Goal: Task Accomplishment & Management: Use online tool/utility

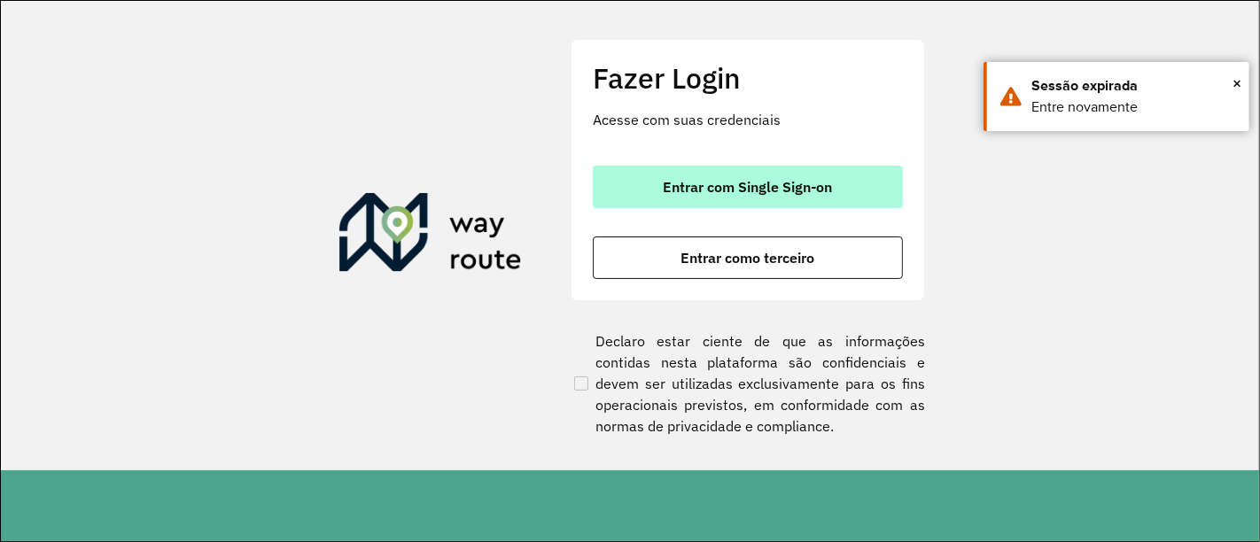
click at [705, 191] on span "Entrar com Single Sign-on" at bounding box center [748, 187] width 169 height 14
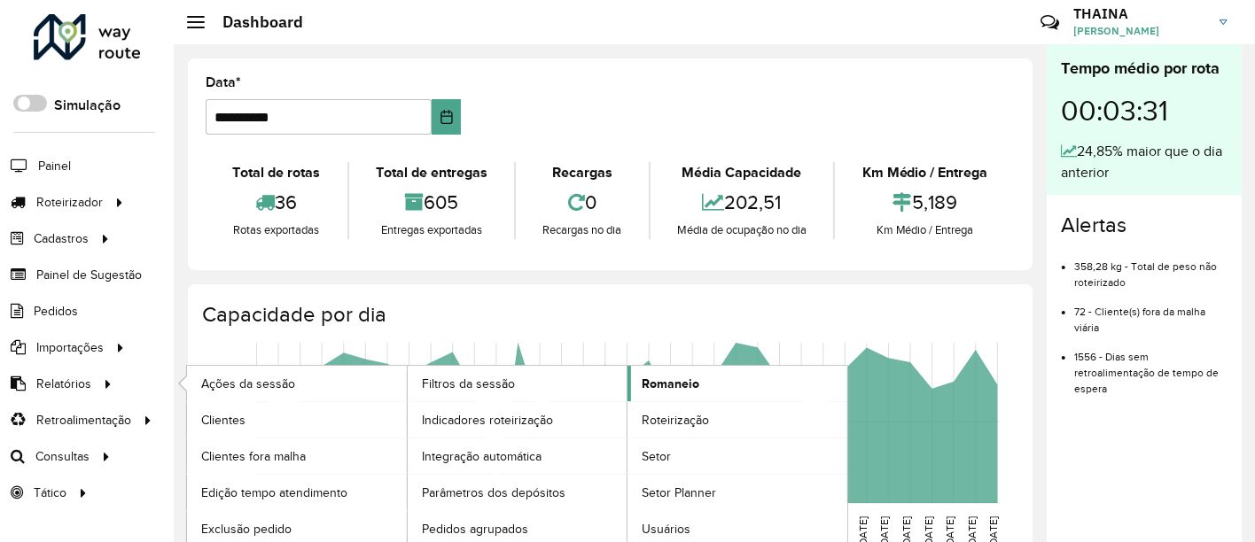
click at [660, 385] on span "Romaneio" at bounding box center [671, 384] width 58 height 19
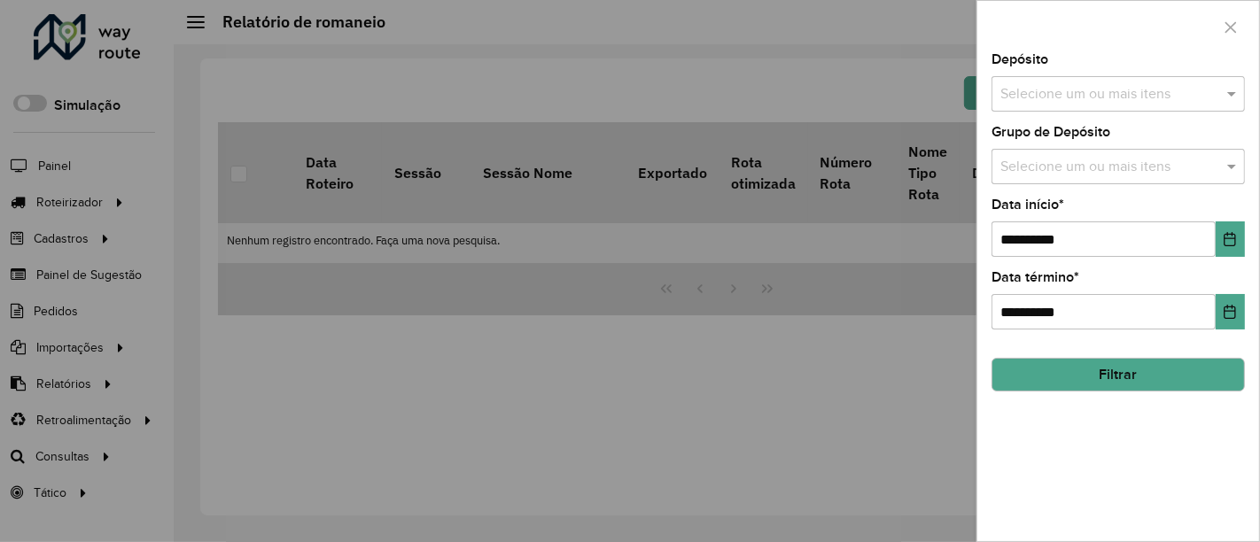
click at [1079, 92] on input "text" at bounding box center [1109, 94] width 227 height 21
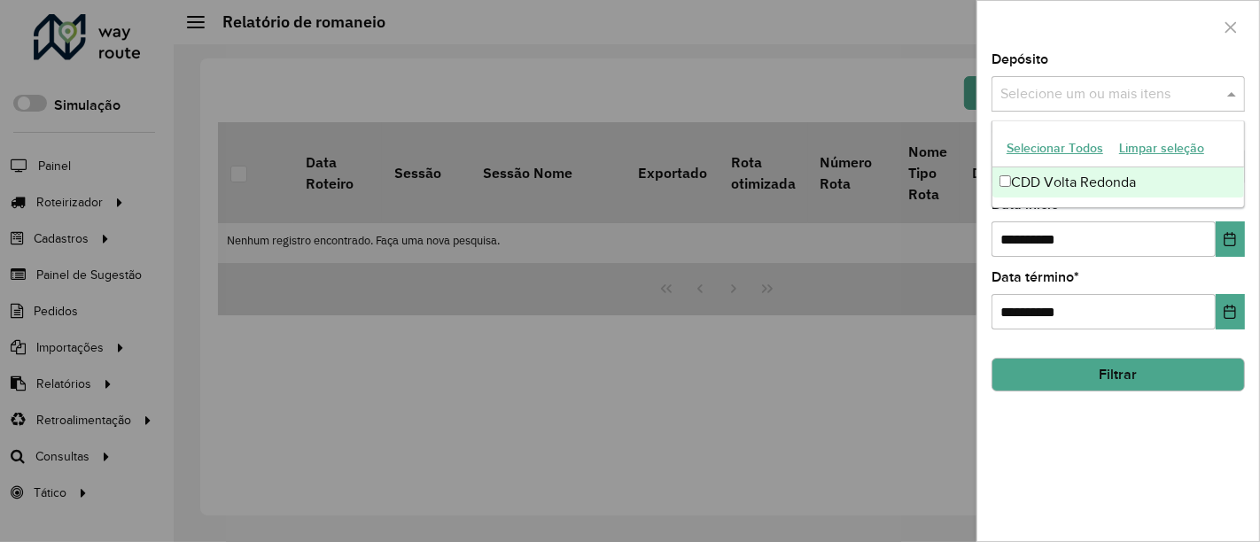
drag, startPoint x: 1030, startPoint y: 177, endPoint x: 1063, endPoint y: 194, distance: 36.9
click at [1030, 178] on div "CDD Volta Redonda" at bounding box center [1119, 182] width 253 height 30
click at [1094, 211] on div "**********" at bounding box center [1118, 228] width 253 height 58
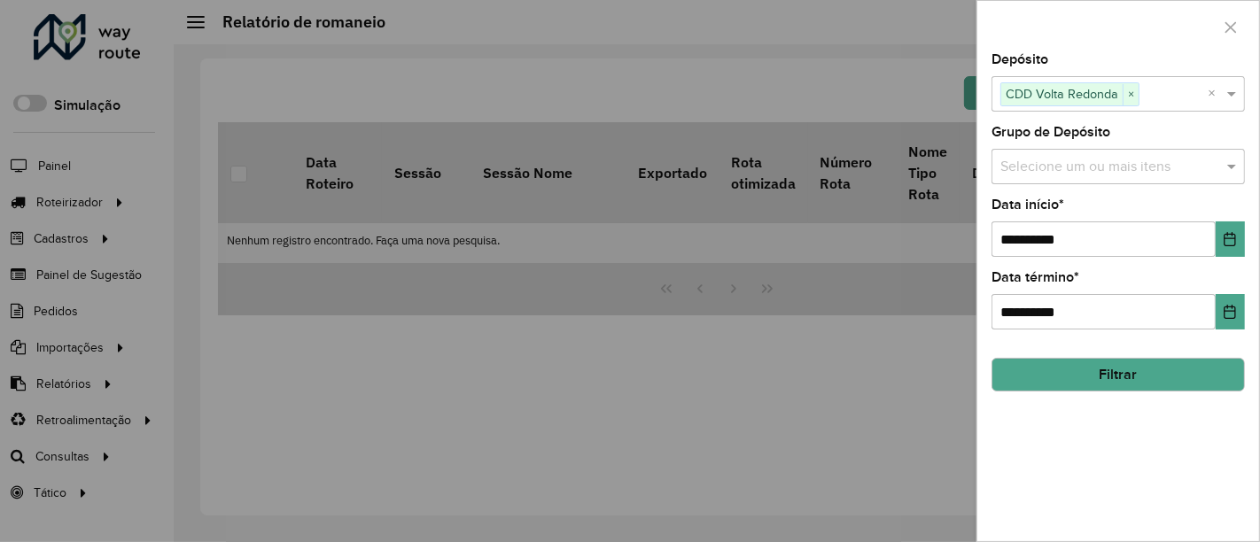
click at [1085, 166] on input "text" at bounding box center [1109, 167] width 227 height 21
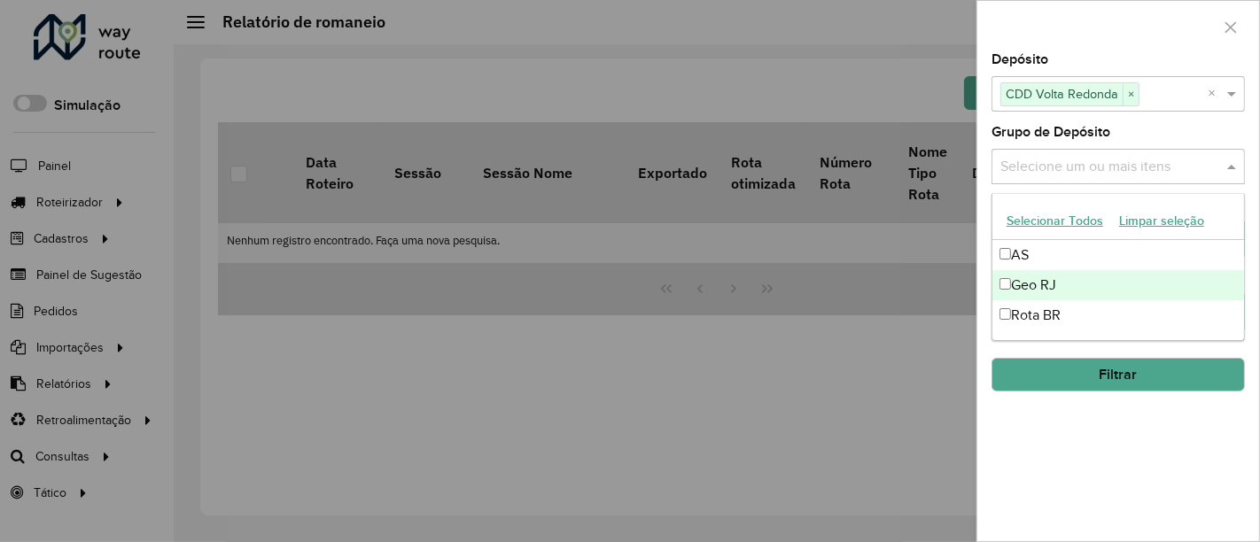
click at [1026, 296] on div "Geo RJ" at bounding box center [1119, 285] width 253 height 30
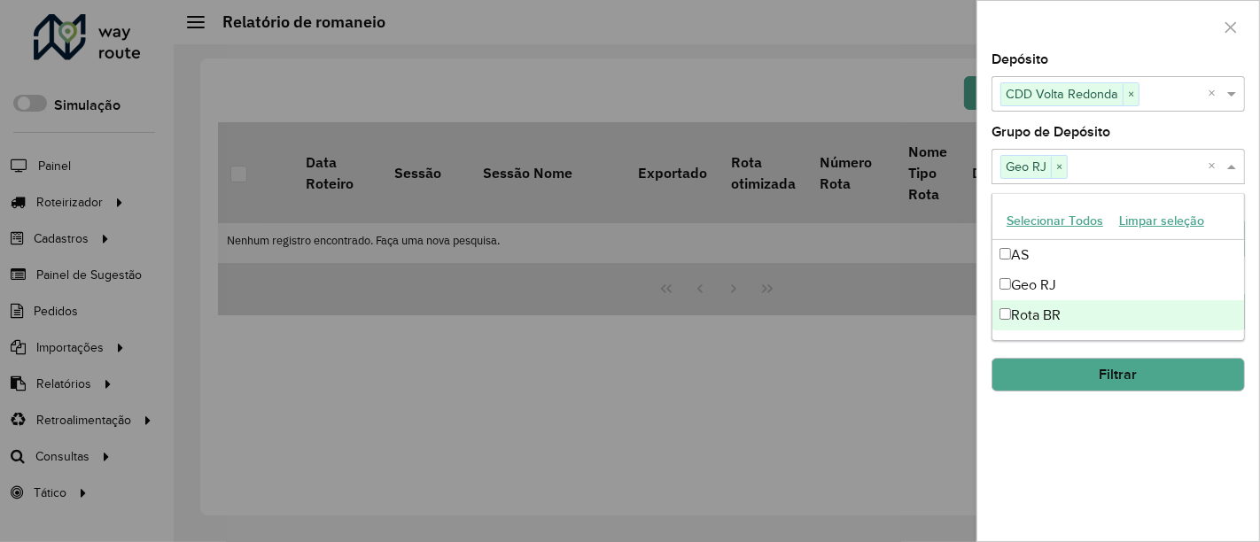
click at [1078, 496] on div "**********" at bounding box center [1118, 297] width 282 height 488
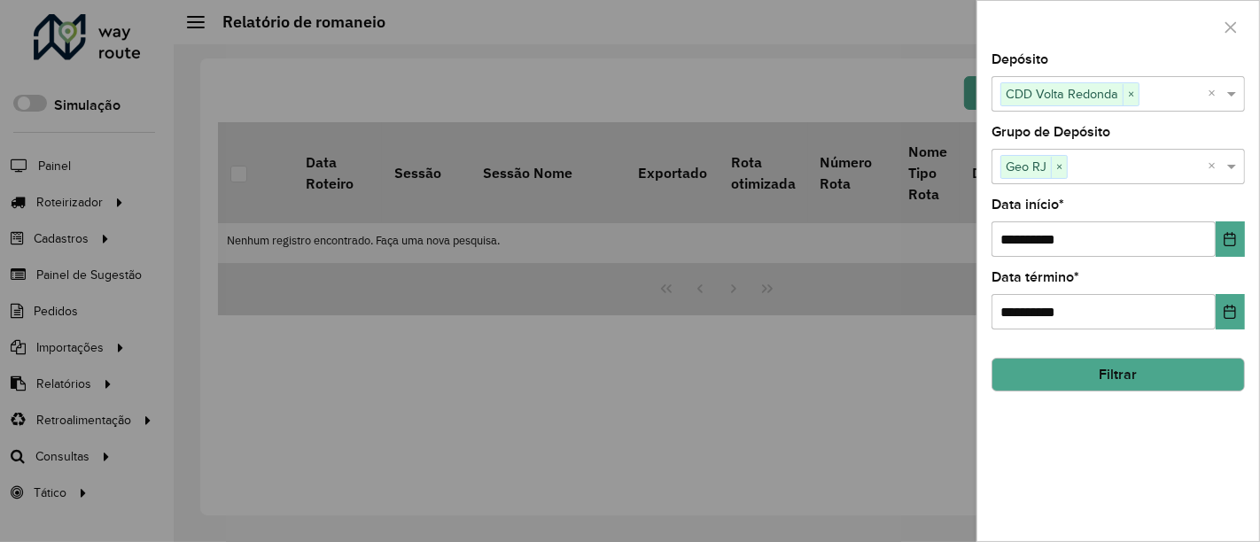
click at [1101, 366] on button "Filtrar" at bounding box center [1118, 375] width 253 height 34
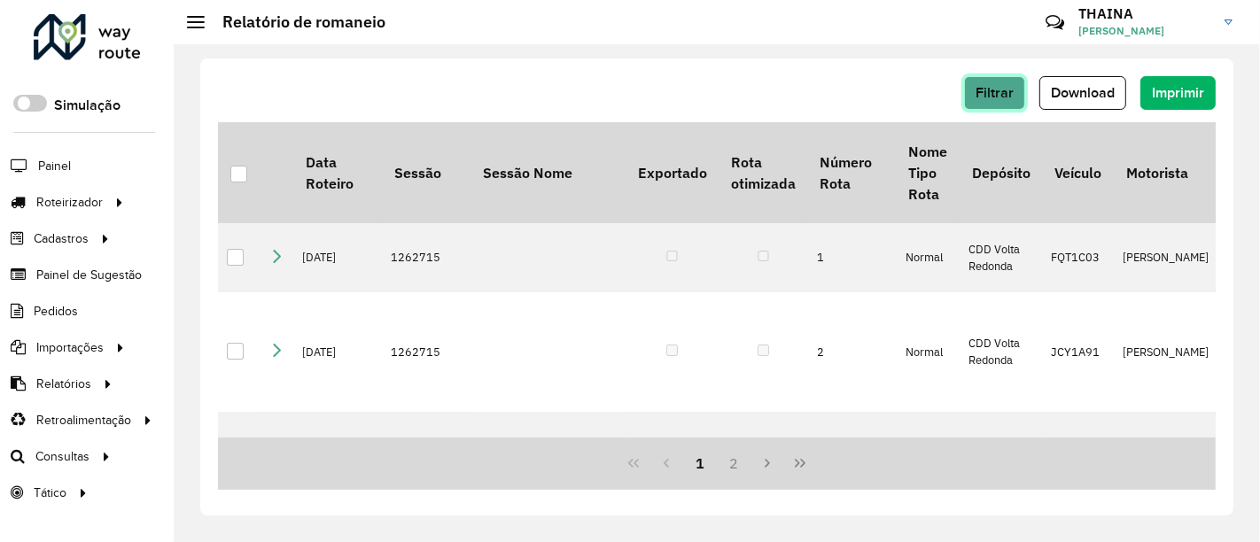
click at [1016, 90] on button "Filtrar" at bounding box center [994, 93] width 61 height 34
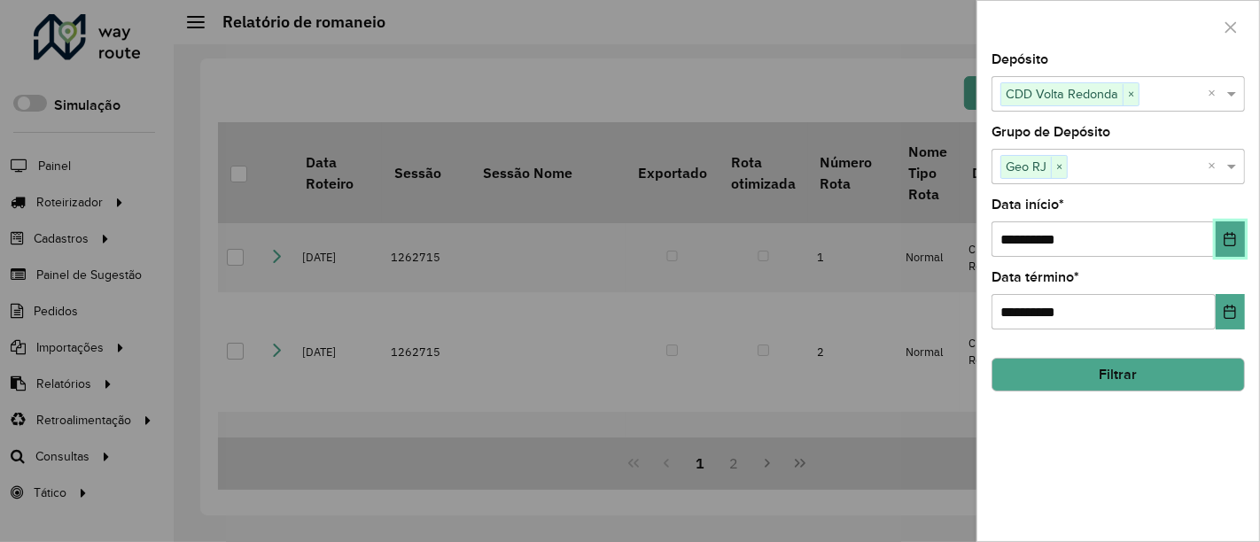
click at [1240, 242] on button "Choose Date" at bounding box center [1230, 239] width 29 height 35
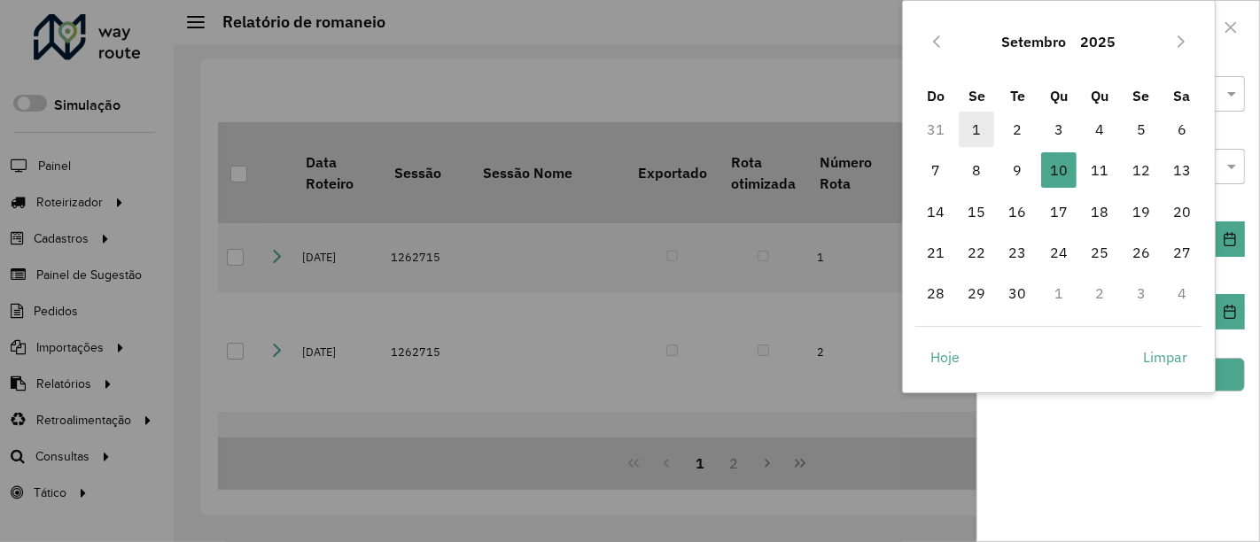
click at [983, 128] on span "1" at bounding box center [976, 129] width 35 height 35
type input "**********"
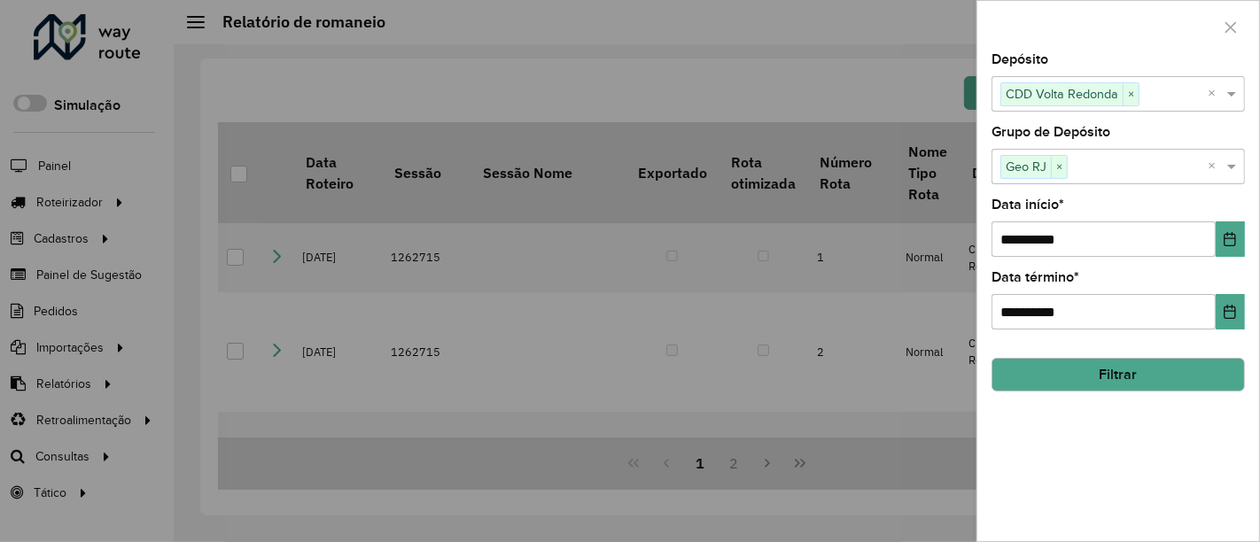
click at [1164, 387] on button "Filtrar" at bounding box center [1118, 375] width 253 height 34
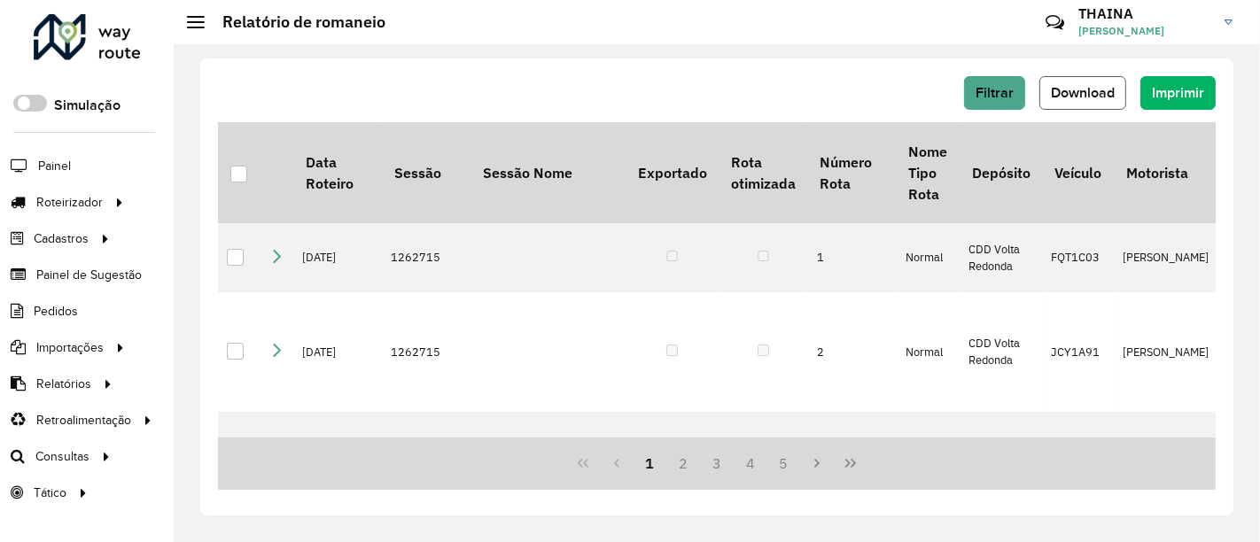
click at [1067, 77] on button "Download" at bounding box center [1083, 93] width 87 height 34
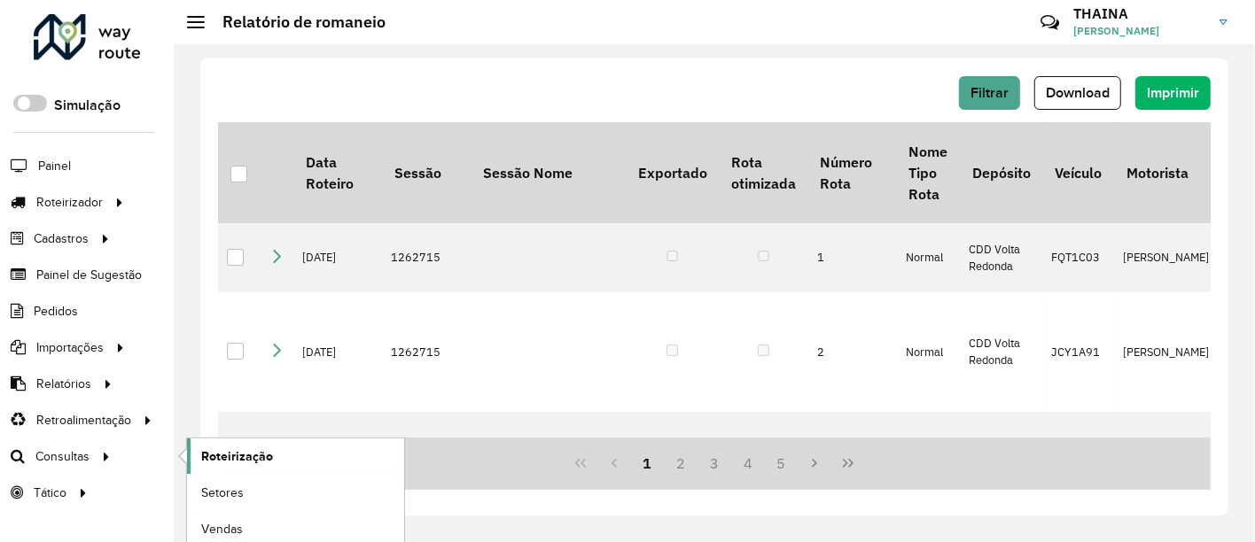
click at [276, 453] on link "Roteirização" at bounding box center [295, 456] width 217 height 35
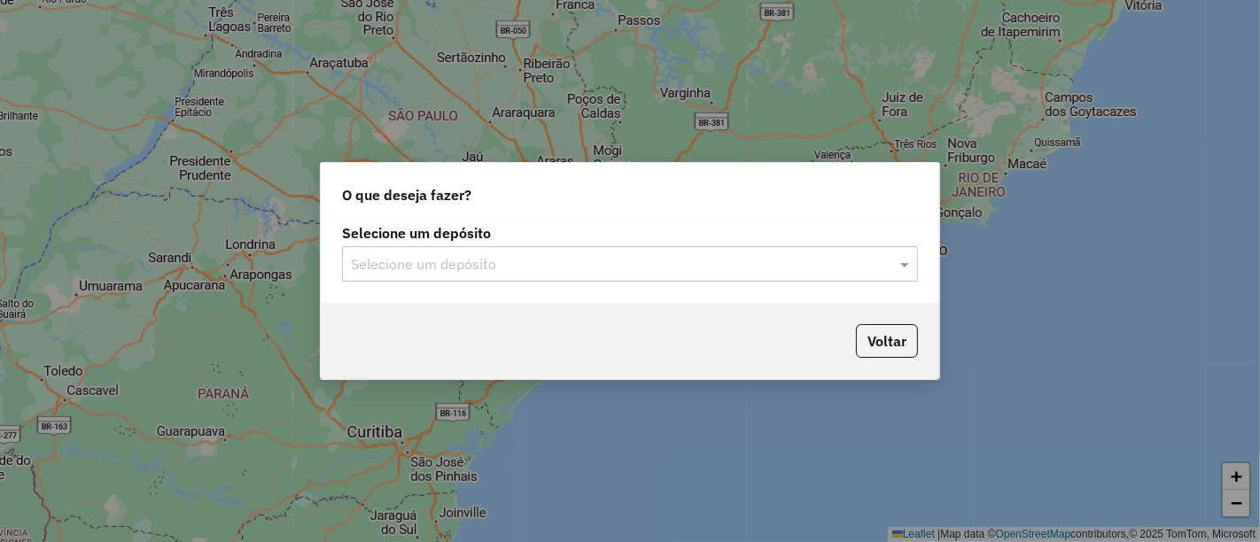
click at [488, 267] on input "text" at bounding box center [612, 264] width 523 height 21
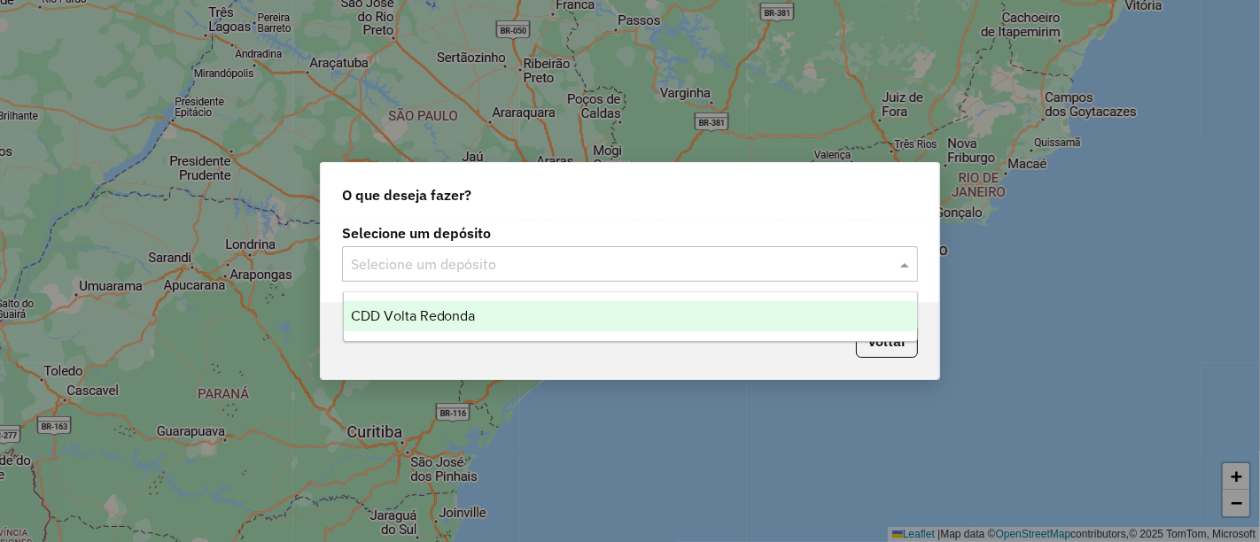
click at [416, 315] on span "CDD Volta Redonda" at bounding box center [413, 315] width 125 height 15
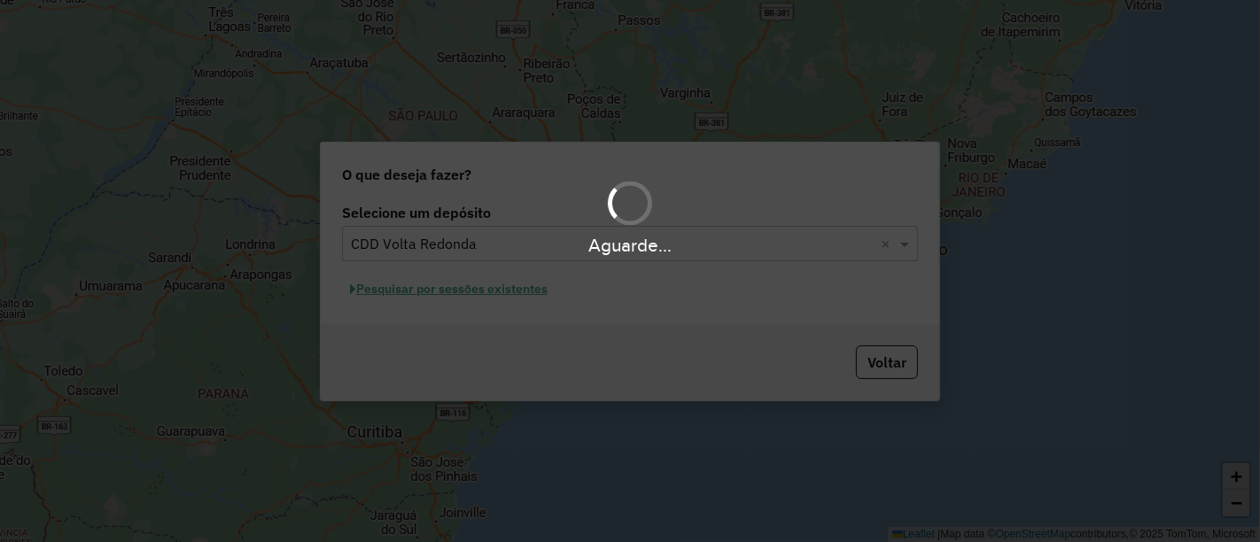
click at [413, 354] on div "Aguarde..." at bounding box center [630, 271] width 1260 height 542
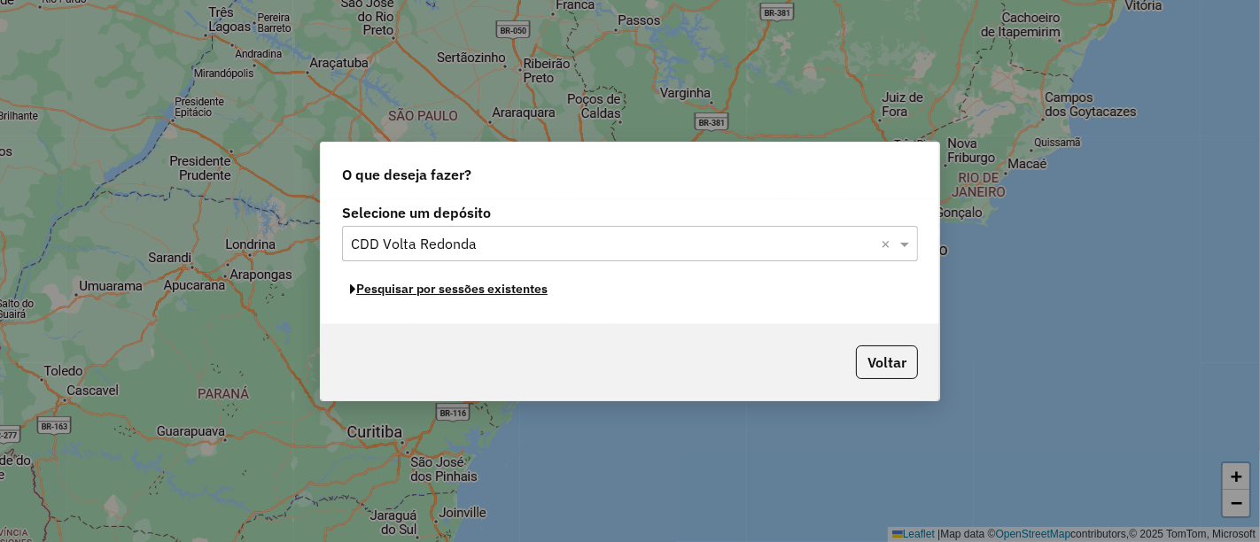
click at [412, 294] on button "Pesquisar por sessões existentes" at bounding box center [449, 289] width 214 height 27
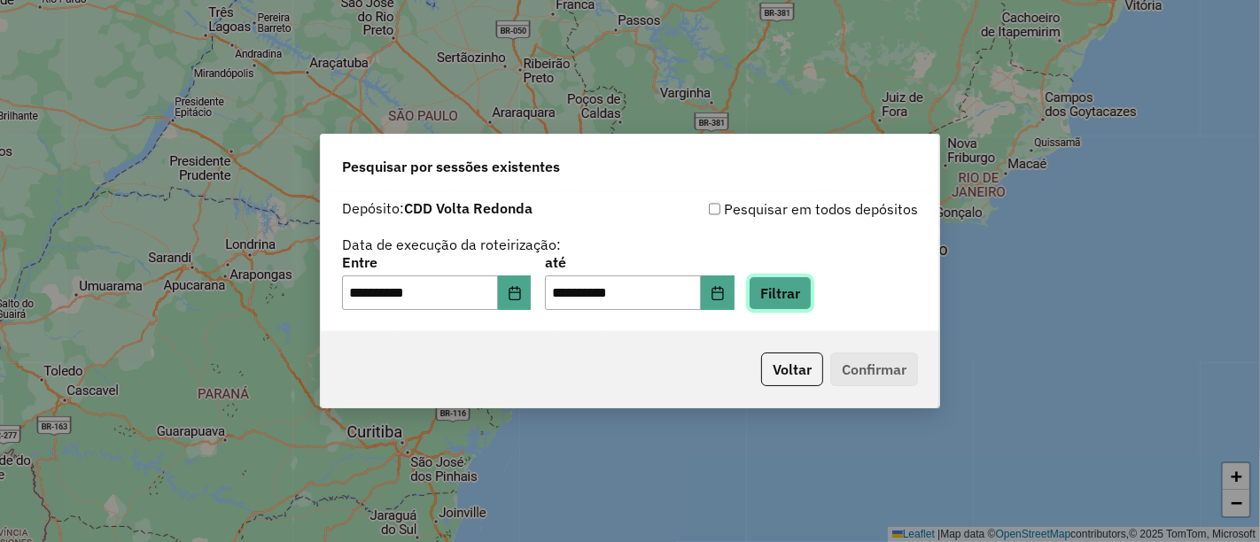
click at [812, 294] on button "Filtrar" at bounding box center [780, 293] width 63 height 34
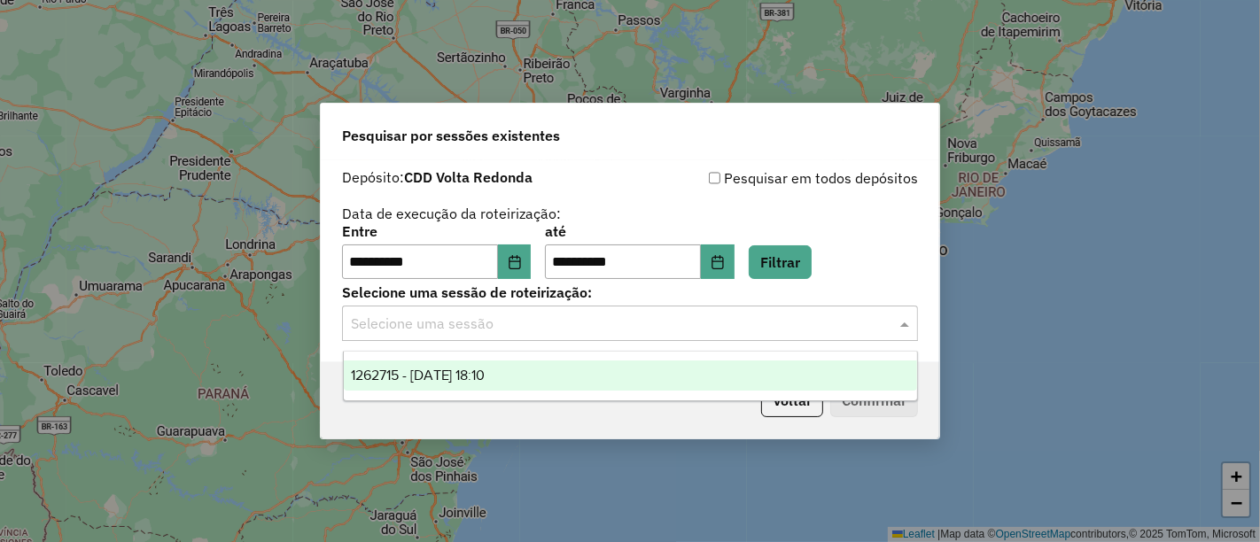
click at [471, 330] on input "text" at bounding box center [612, 324] width 523 height 21
drag, startPoint x: 444, startPoint y: 378, endPoint x: 659, endPoint y: 420, distance: 219.3
click at [451, 380] on span "1262715 - 10/09/2025 18:10" at bounding box center [418, 375] width 135 height 15
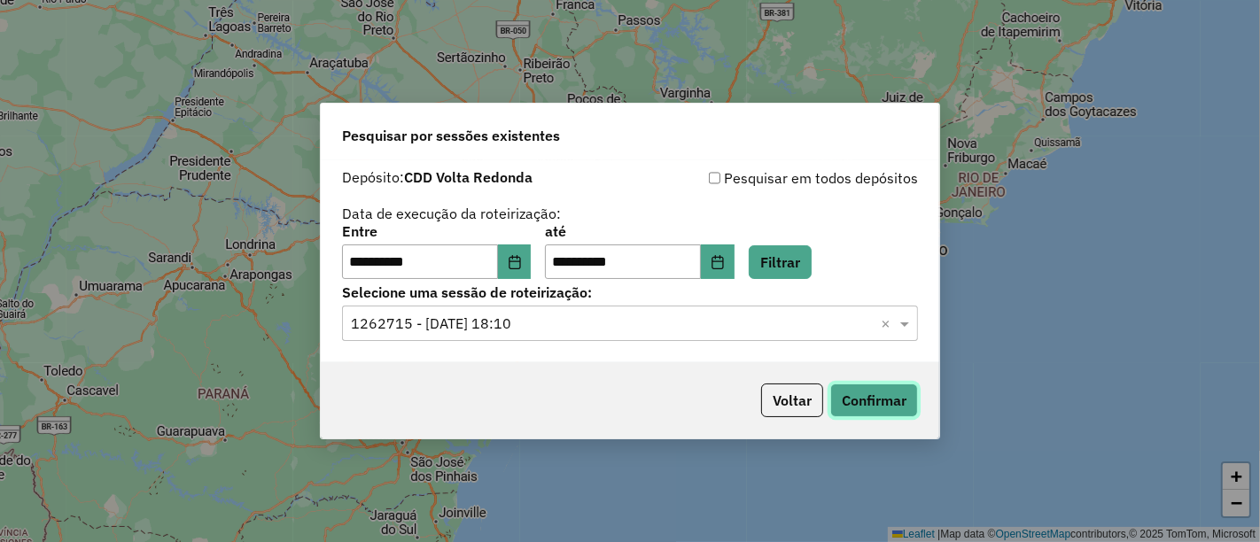
click at [896, 403] on button "Confirmar" at bounding box center [874, 401] width 88 height 34
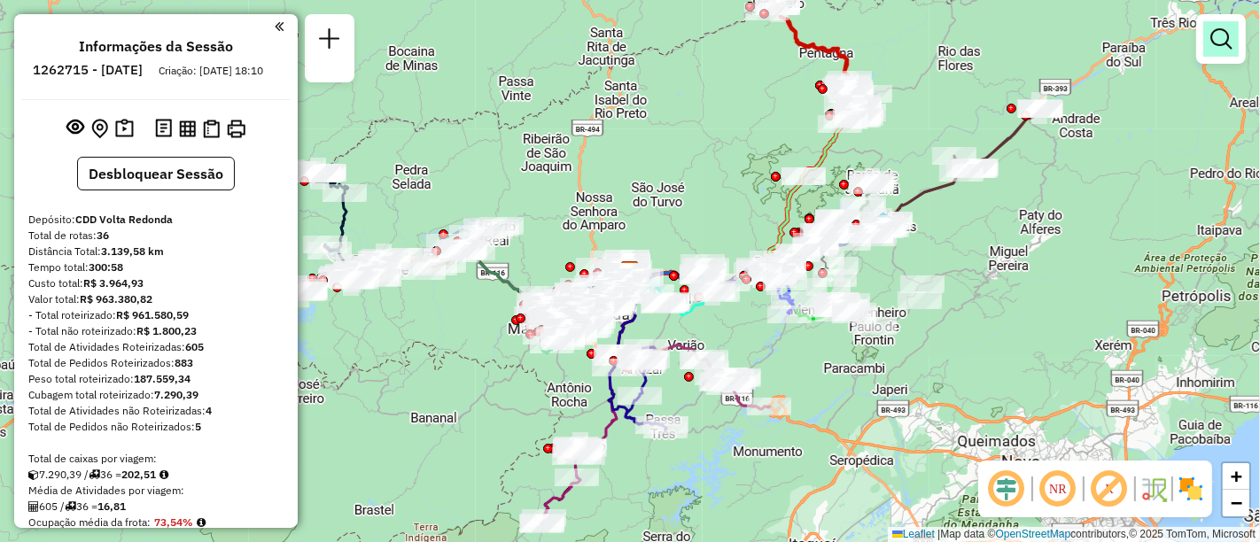
click at [1234, 51] on link at bounding box center [1220, 38] width 35 height 35
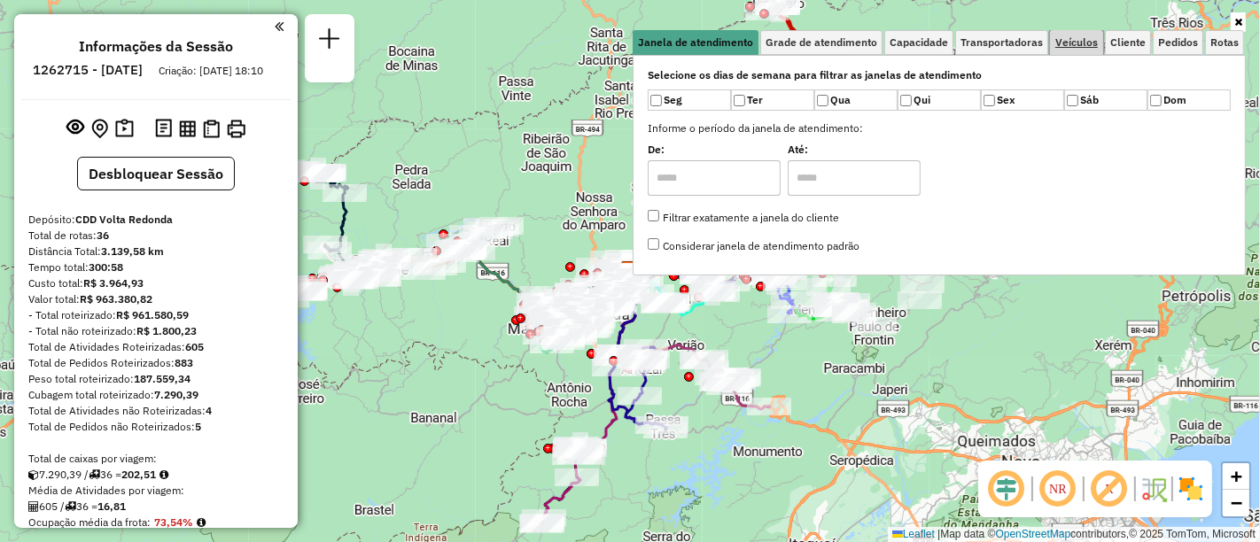
click at [1090, 41] on span "Veículos" at bounding box center [1076, 42] width 43 height 11
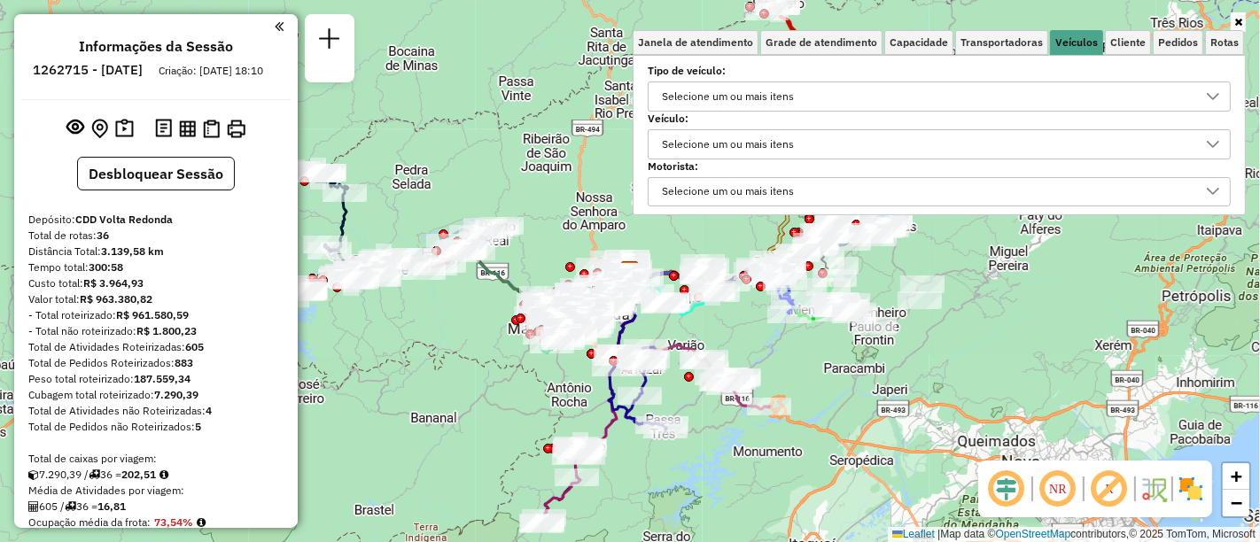
click at [705, 139] on div "Selecione um ou mais itens" at bounding box center [728, 144] width 144 height 28
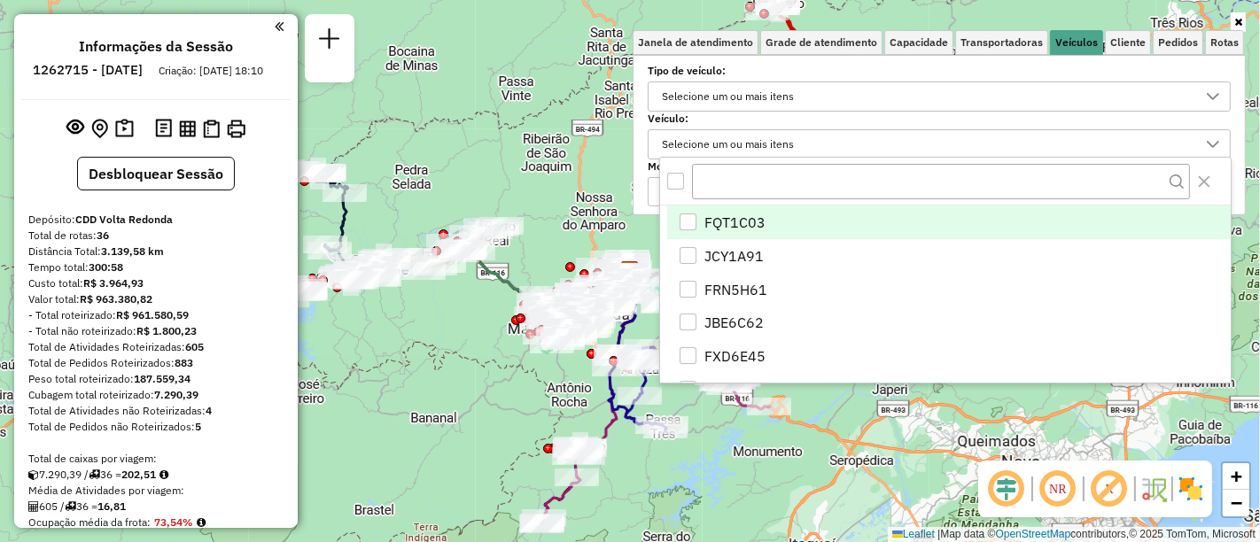
scroll to position [10, 60]
type input "*"
click at [769, 217] on li "FQT1C03" at bounding box center [949, 223] width 564 height 34
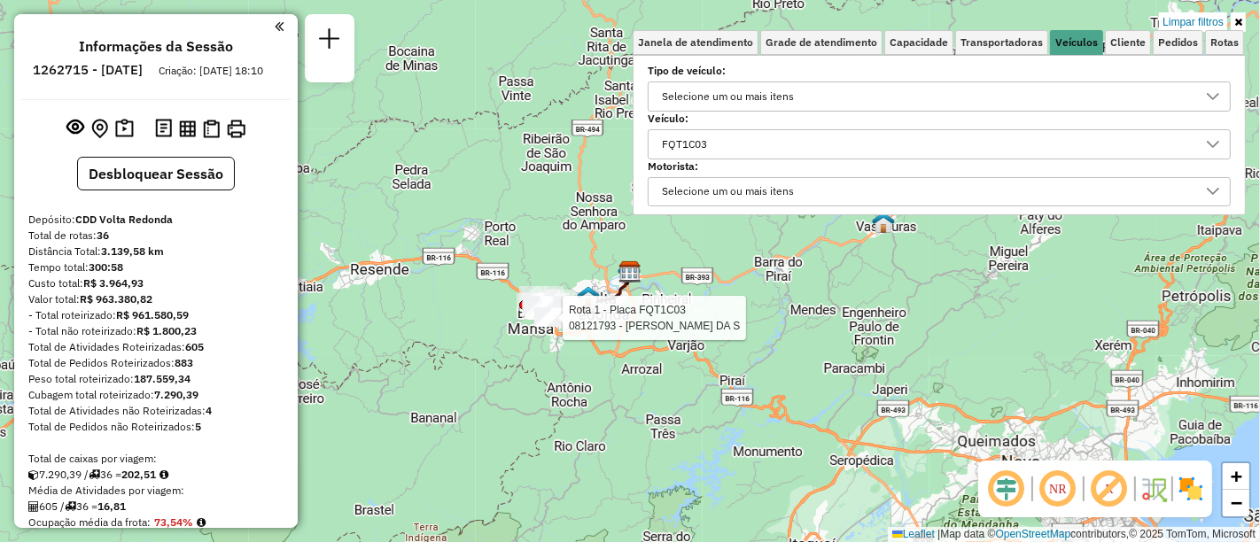
select select "**********"
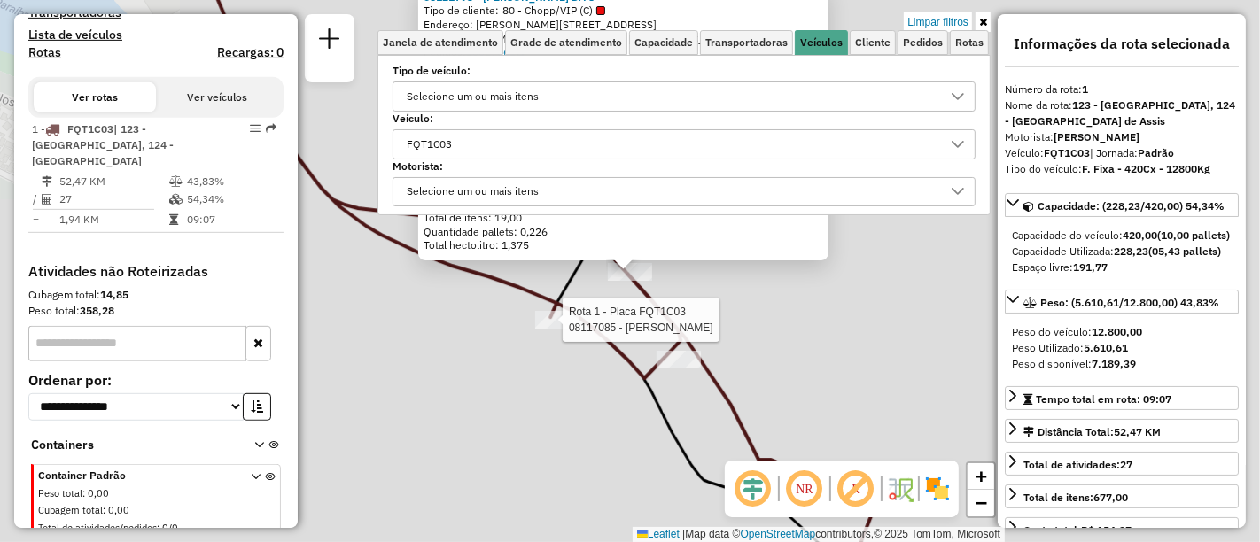
scroll to position [766, 0]
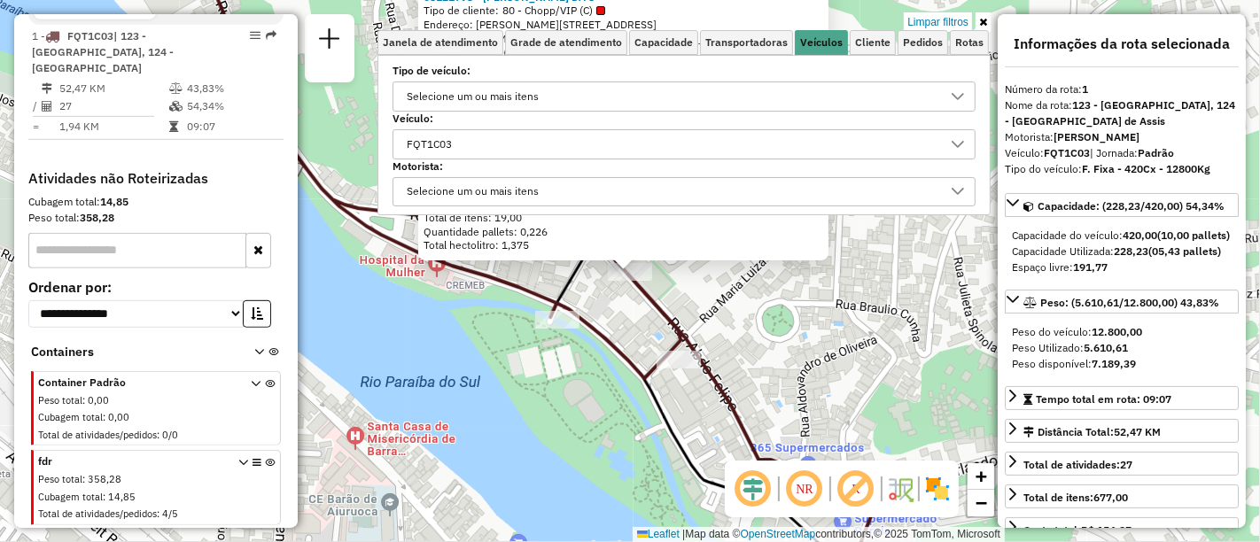
click at [984, 13] on link at bounding box center [983, 21] width 15 height 19
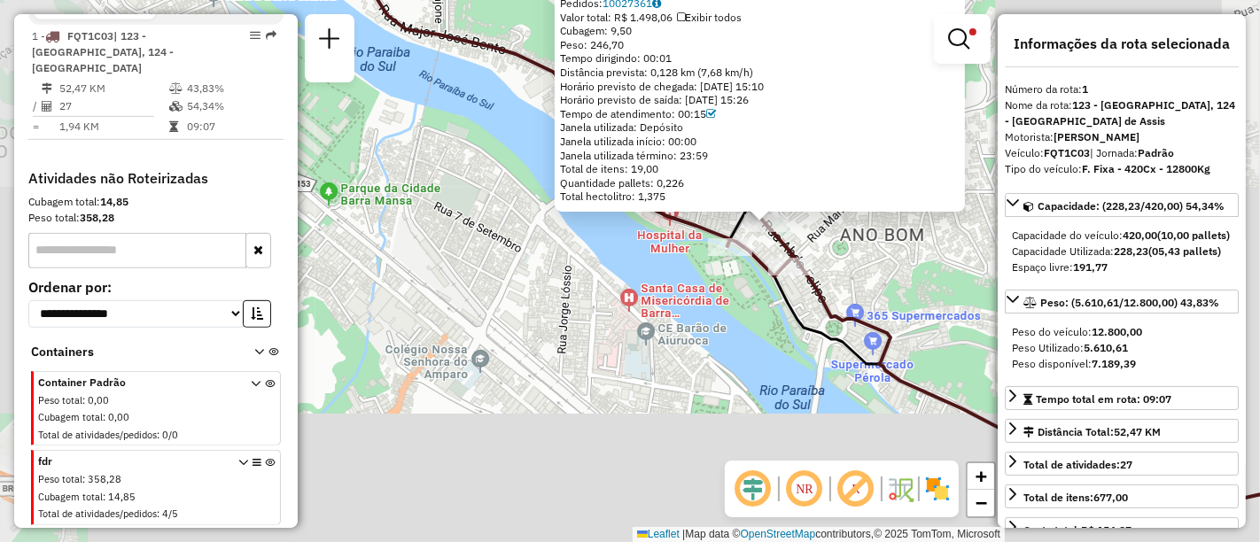
click at [881, 293] on div "08121793 - EDMILSON VIEIRA DA S Tipo de cliente: 80 - Chopp/VIP (C) Endereço: R…" at bounding box center [630, 271] width 1260 height 542
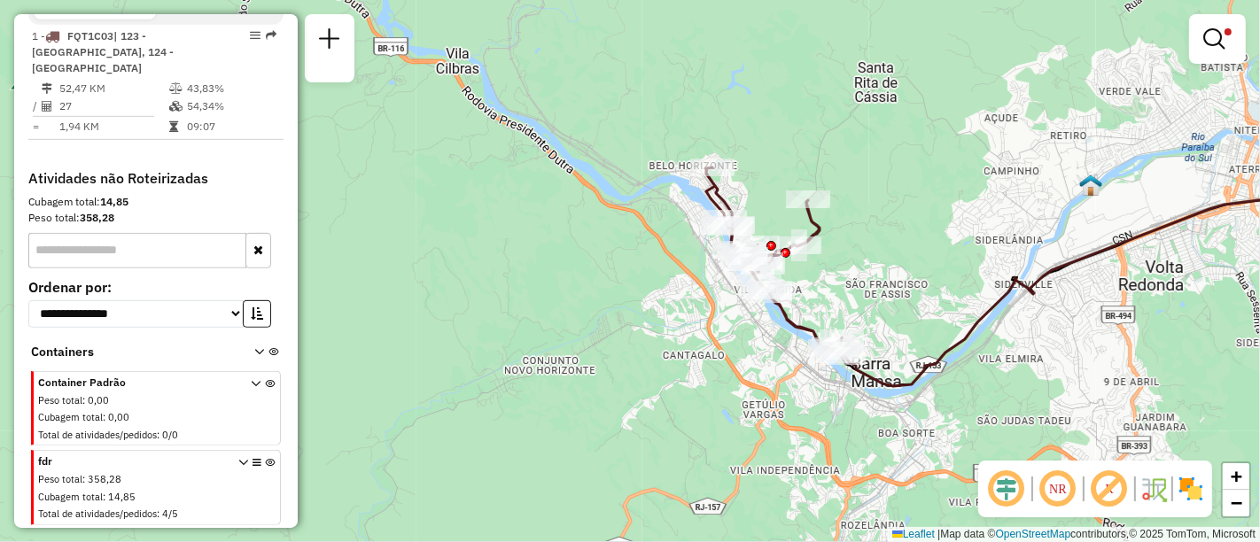
drag, startPoint x: 845, startPoint y: 297, endPoint x: 800, endPoint y: 376, distance: 90.9
click at [800, 376] on div "Limpar filtros Janela de atendimento Grade de atendimento Capacidade Transporta…" at bounding box center [630, 271] width 1260 height 542
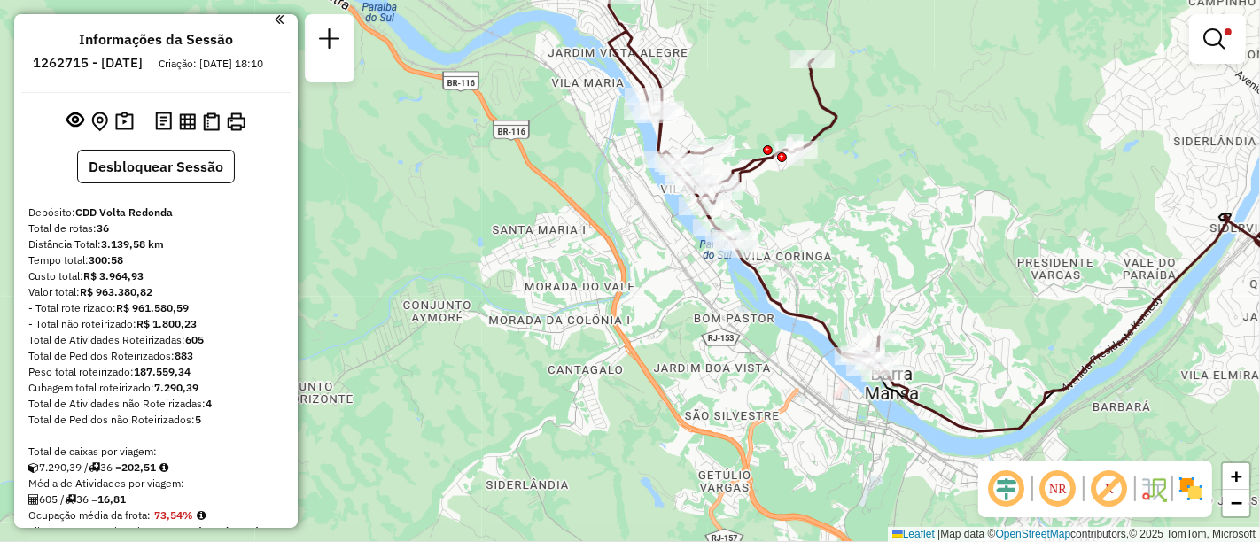
scroll to position [0, 0]
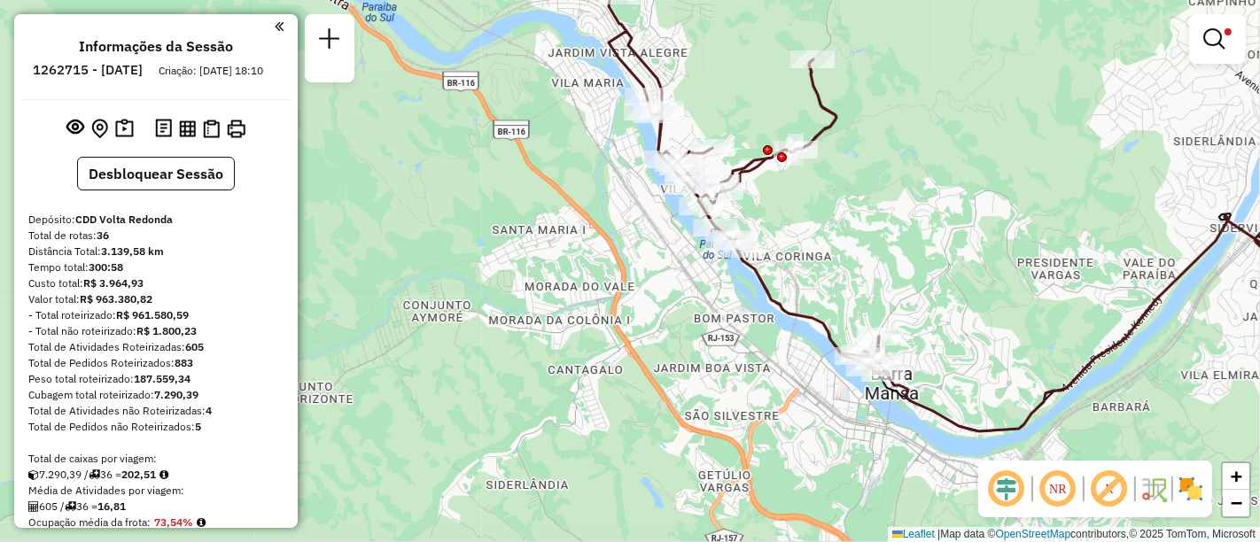
drag, startPoint x: 224, startPoint y: 249, endPoint x: 208, endPoint y: 249, distance: 16.0
click at [207, 244] on div "Total de rotas: 36" at bounding box center [155, 236] width 255 height 16
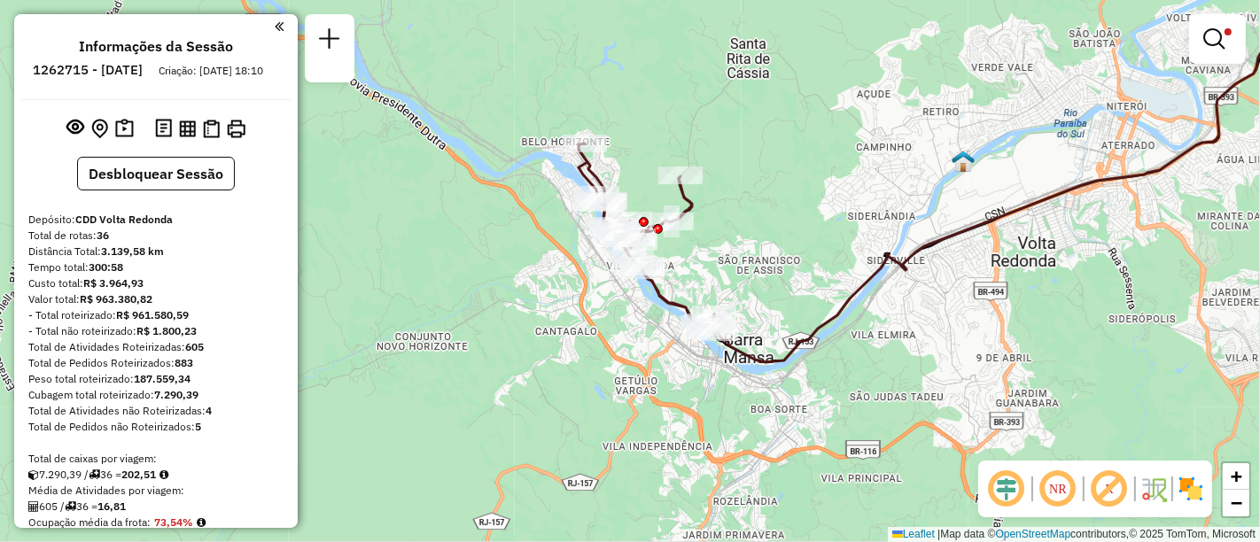
scroll to position [98, 0]
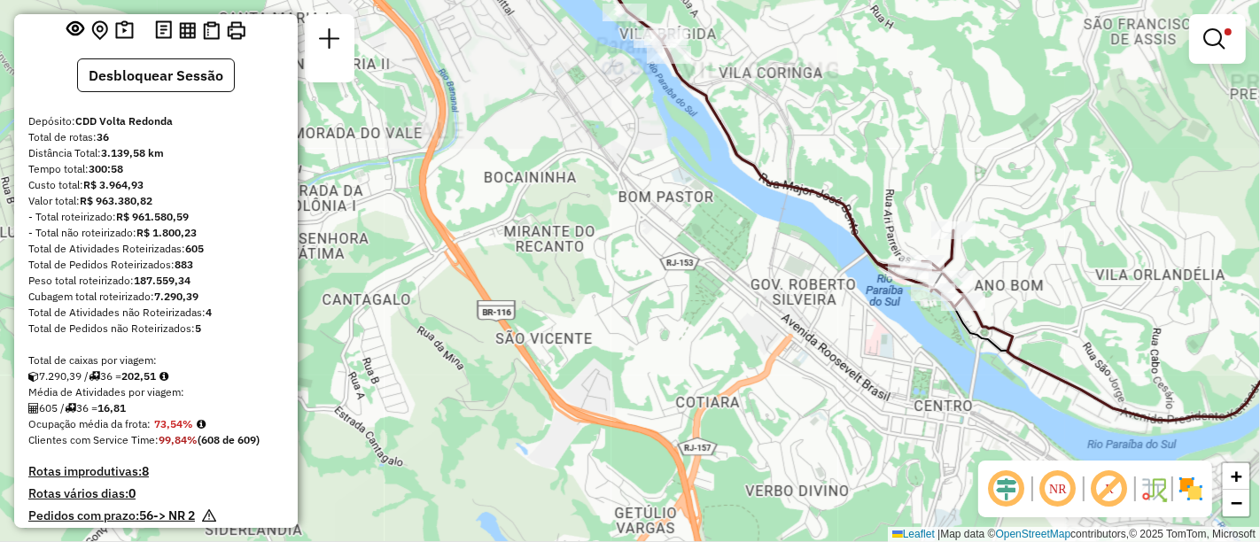
drag, startPoint x: 633, startPoint y: 297, endPoint x: 638, endPoint y: 421, distance: 124.2
click at [638, 421] on div "Limpar filtros Janela de atendimento Grade de atendimento Capacidade Transporta…" at bounding box center [630, 271] width 1260 height 542
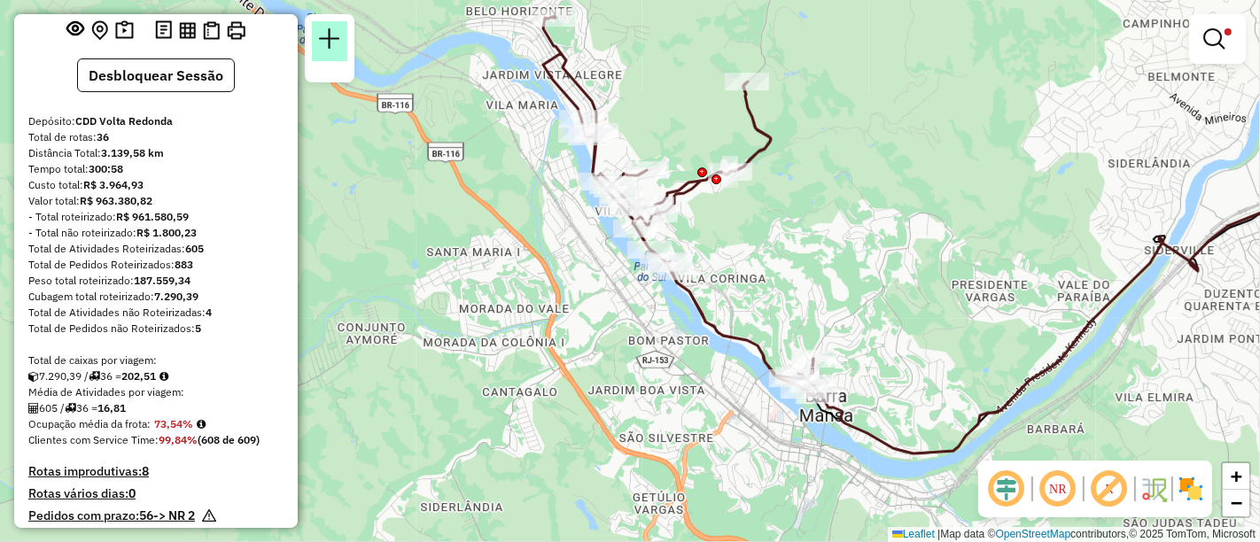
click at [342, 34] on link at bounding box center [329, 41] width 35 height 40
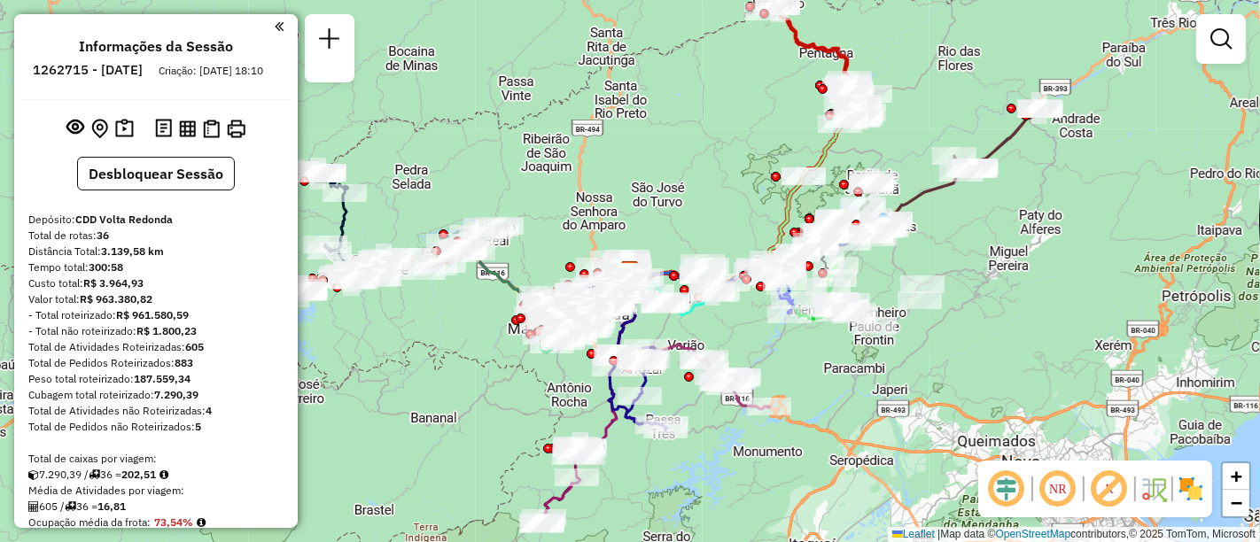
click at [1220, 53] on link at bounding box center [1220, 38] width 35 height 35
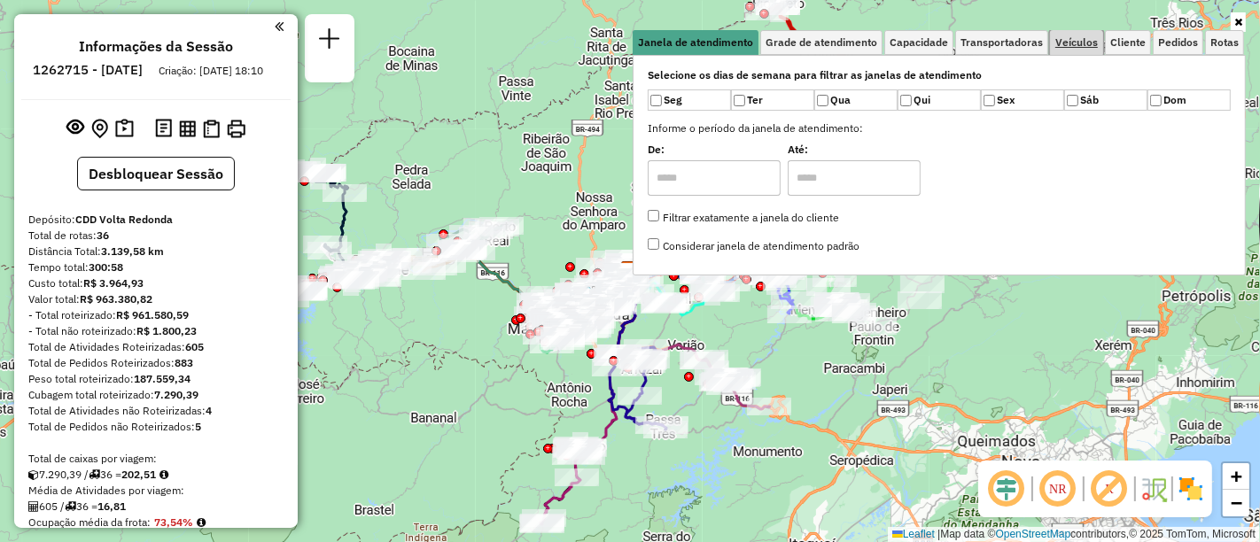
click at [1077, 48] on link "Veículos" at bounding box center [1076, 42] width 53 height 25
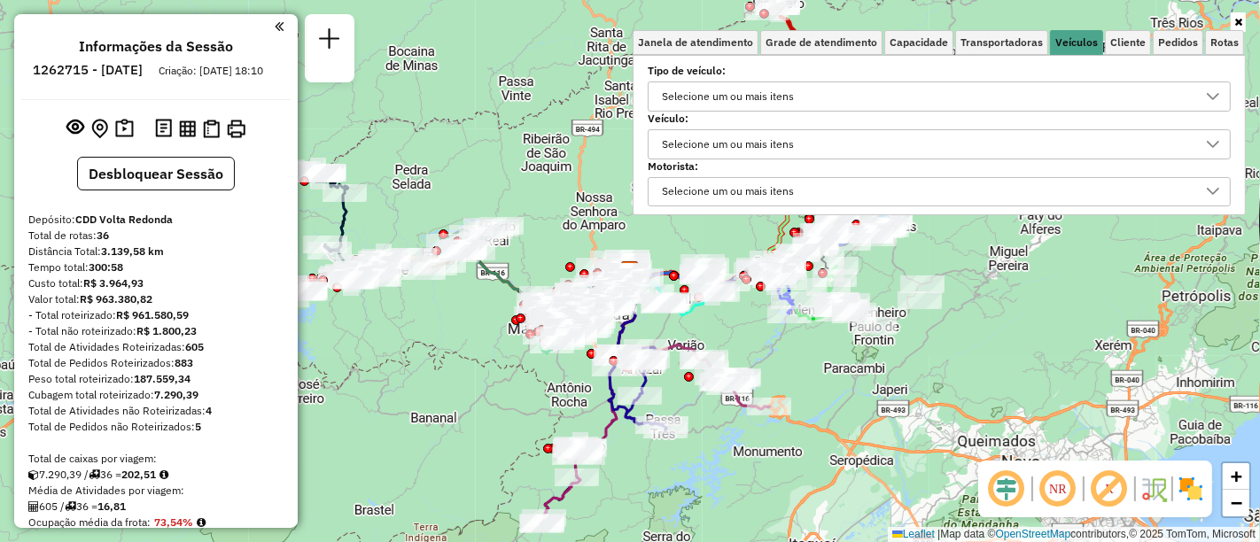
click at [733, 138] on div "Selecione um ou mais itens" at bounding box center [728, 144] width 144 height 28
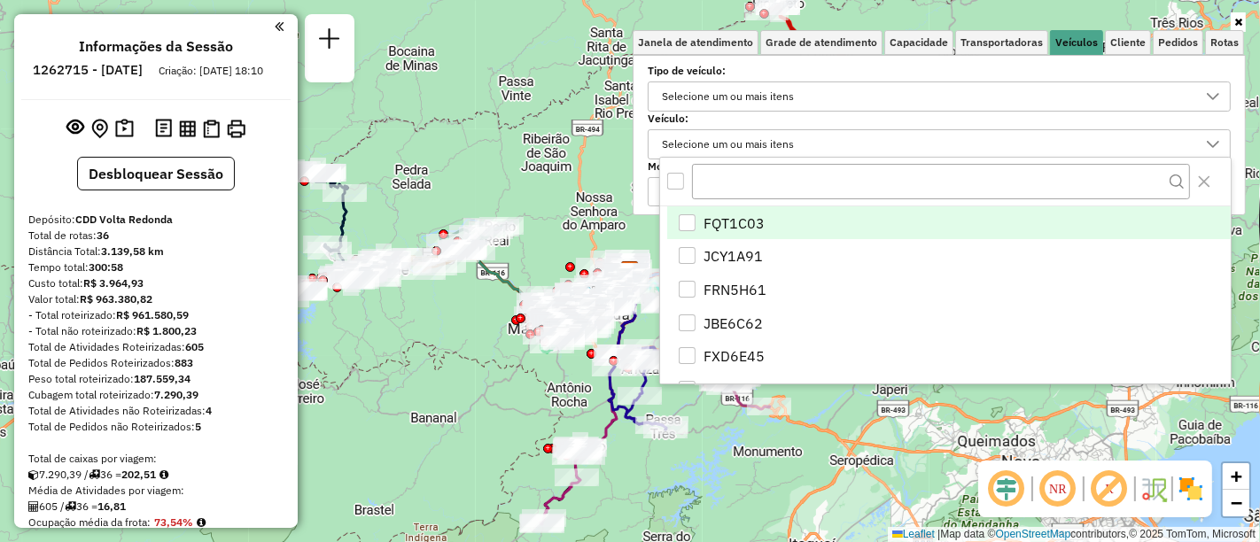
scroll to position [10, 60]
click at [686, 221] on div "FQT1C03" at bounding box center [687, 222] width 17 height 17
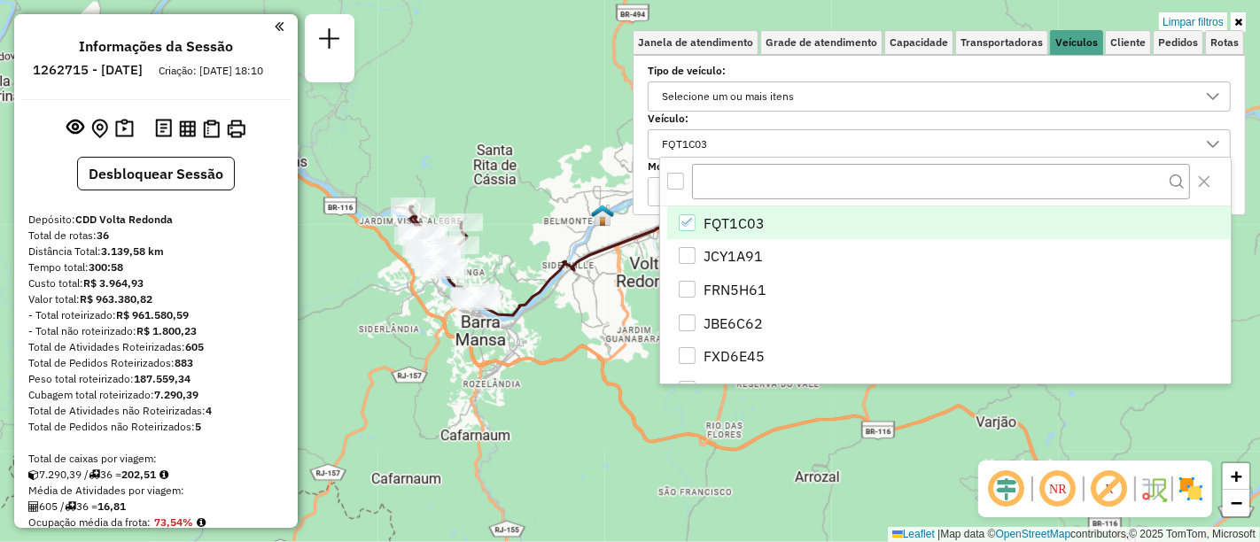
drag, startPoint x: 524, startPoint y: 299, endPoint x: 605, endPoint y: 436, distance: 159.7
click at [605, 436] on div "Limpar filtros Janela de atendimento Grade de atendimento Capacidade Transporta…" at bounding box center [630, 271] width 1260 height 542
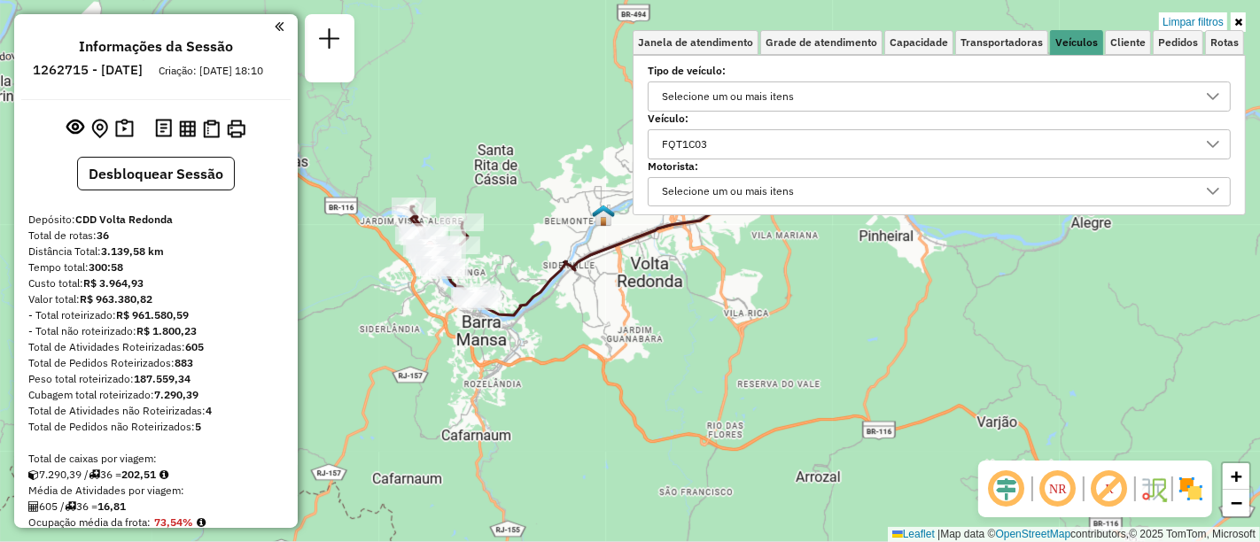
click at [1235, 20] on icon at bounding box center [1238, 22] width 8 height 11
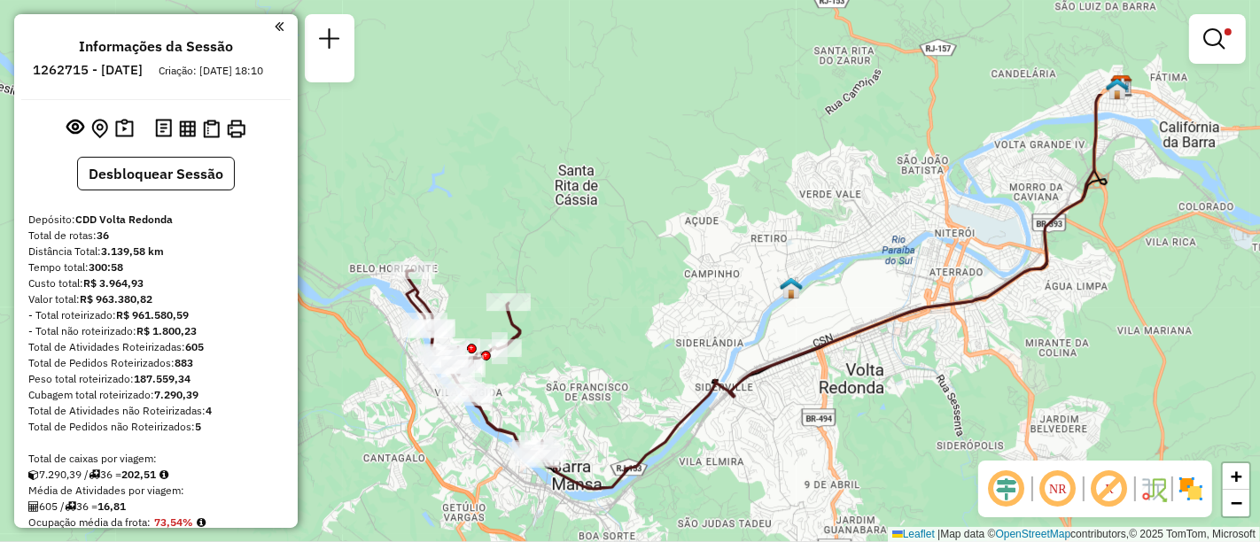
drag, startPoint x: 735, startPoint y: 308, endPoint x: 1047, endPoint y: 456, distance: 345.3
click at [1047, 456] on div "Limpar filtros Janela de atendimento Grade de atendimento Capacidade Transporta…" at bounding box center [630, 271] width 1260 height 542
click at [283, 27] on div "Informações da Sessão 1262715 - 10/09/2025 Criação: 09/09/2025 18:10 Desbloquea…" at bounding box center [156, 271] width 284 height 514
click at [275, 27] on em at bounding box center [279, 27] width 9 height 16
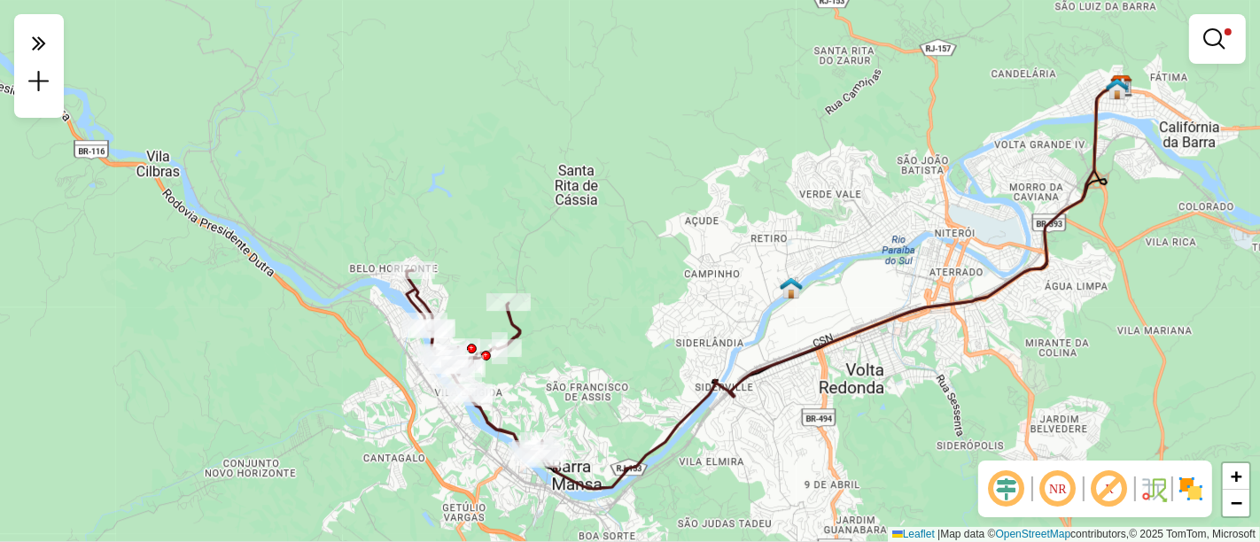
click at [1106, 485] on em at bounding box center [1109, 489] width 43 height 43
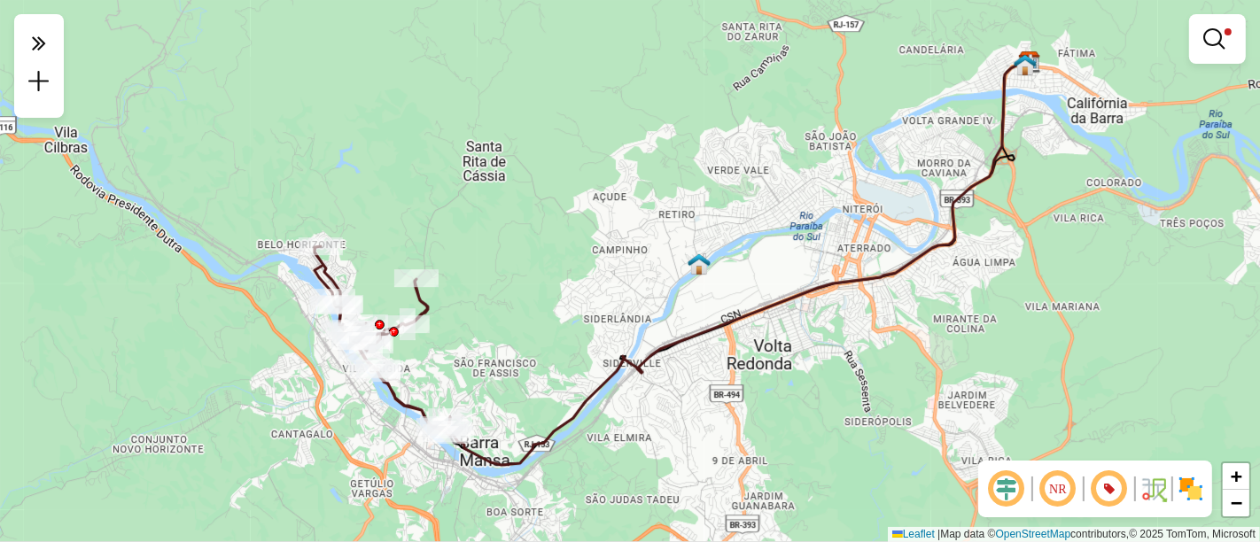
drag, startPoint x: 775, startPoint y: 447, endPoint x: 682, endPoint y: 423, distance: 95.2
click at [682, 423] on div "Limpar filtros Janela de atendimento Grade de atendimento Capacidade Transporta…" at bounding box center [630, 271] width 1260 height 542
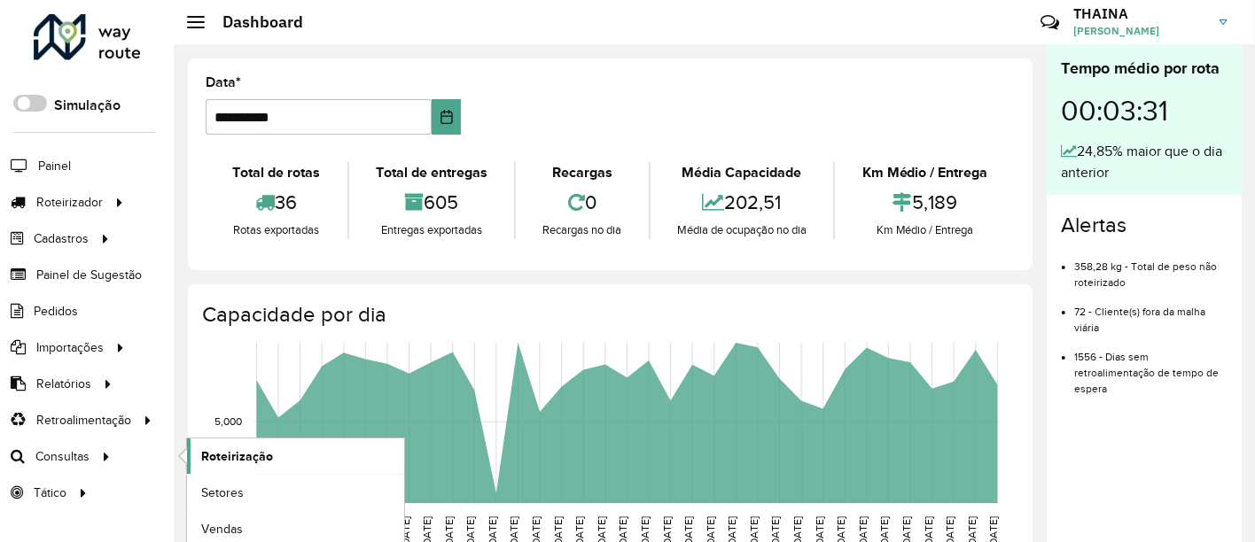
click at [206, 455] on span "Roteirização" at bounding box center [237, 457] width 72 height 19
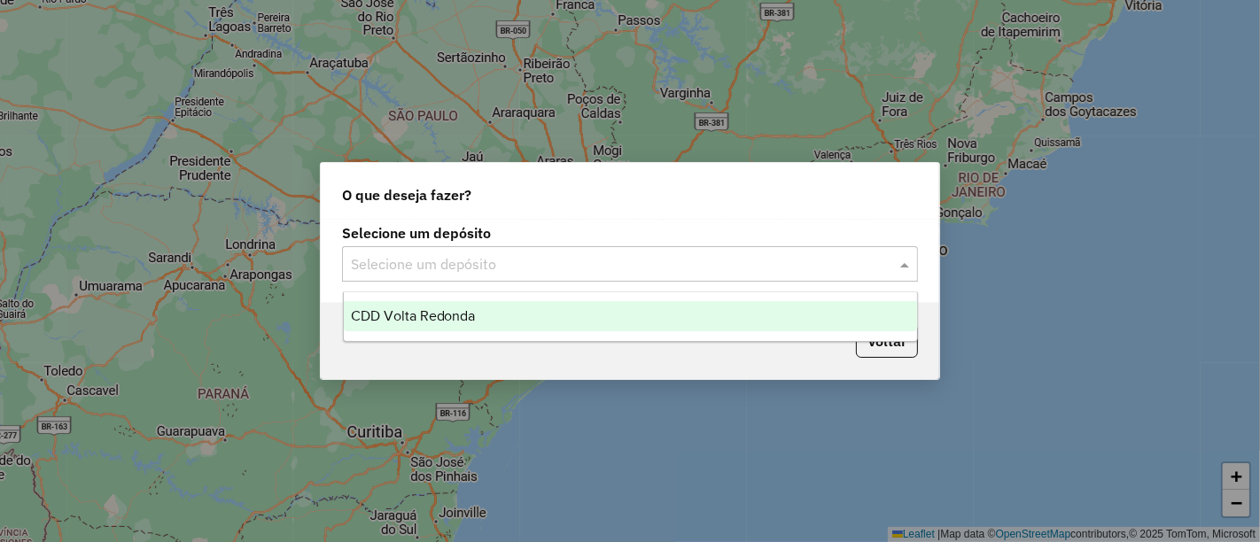
click at [414, 265] on input "text" at bounding box center [612, 264] width 523 height 21
click at [422, 317] on span "CDD Volta Redonda" at bounding box center [413, 315] width 125 height 15
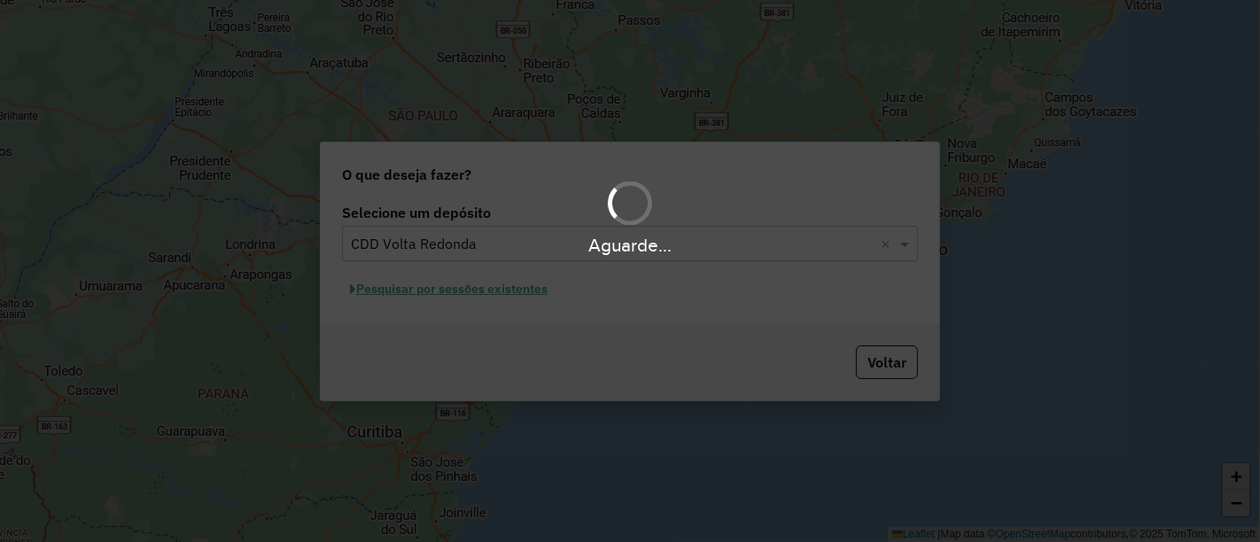
click at [423, 297] on div "Aguarde..." at bounding box center [630, 271] width 1260 height 542
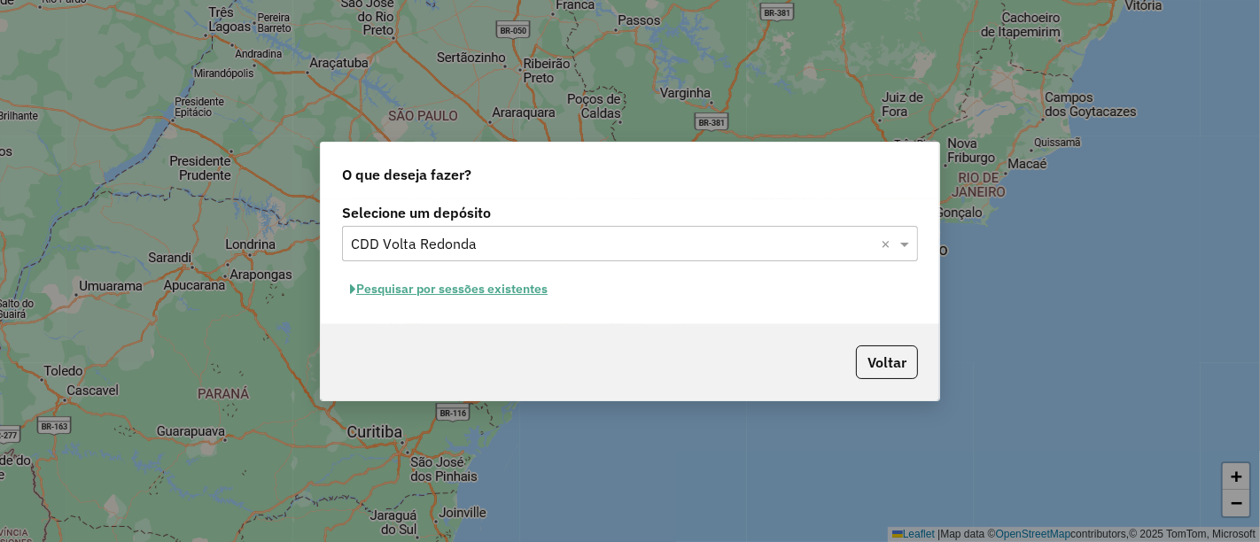
click at [419, 292] on button "Pesquisar por sessões existentes" at bounding box center [449, 289] width 214 height 27
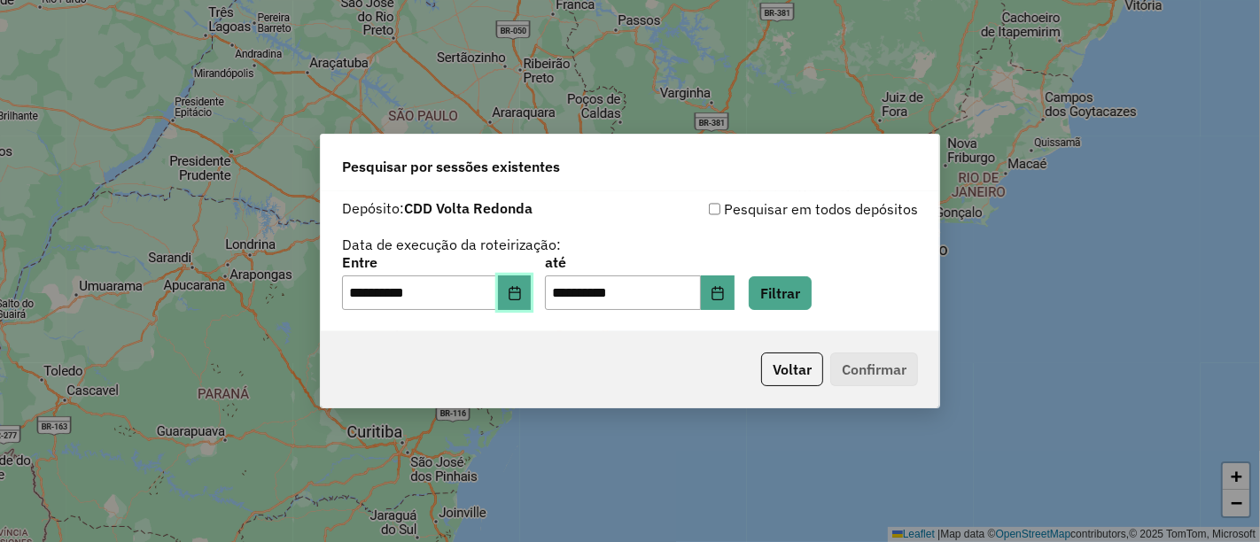
click at [522, 292] on icon "Choose Date" at bounding box center [515, 293] width 14 height 14
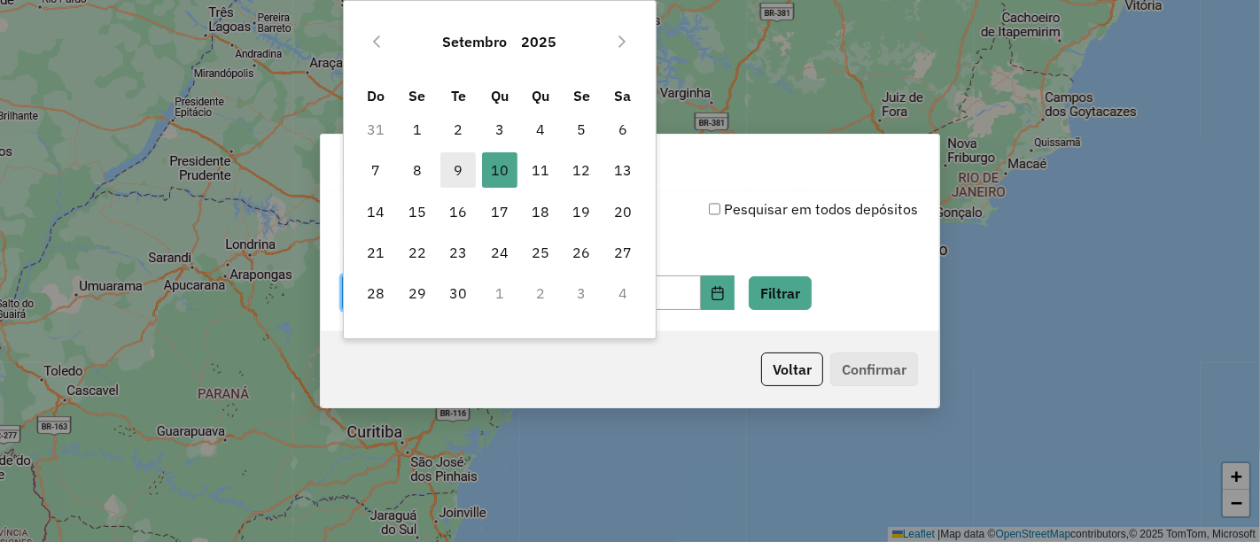
click at [460, 164] on span "9" at bounding box center [457, 169] width 35 height 35
type input "**********"
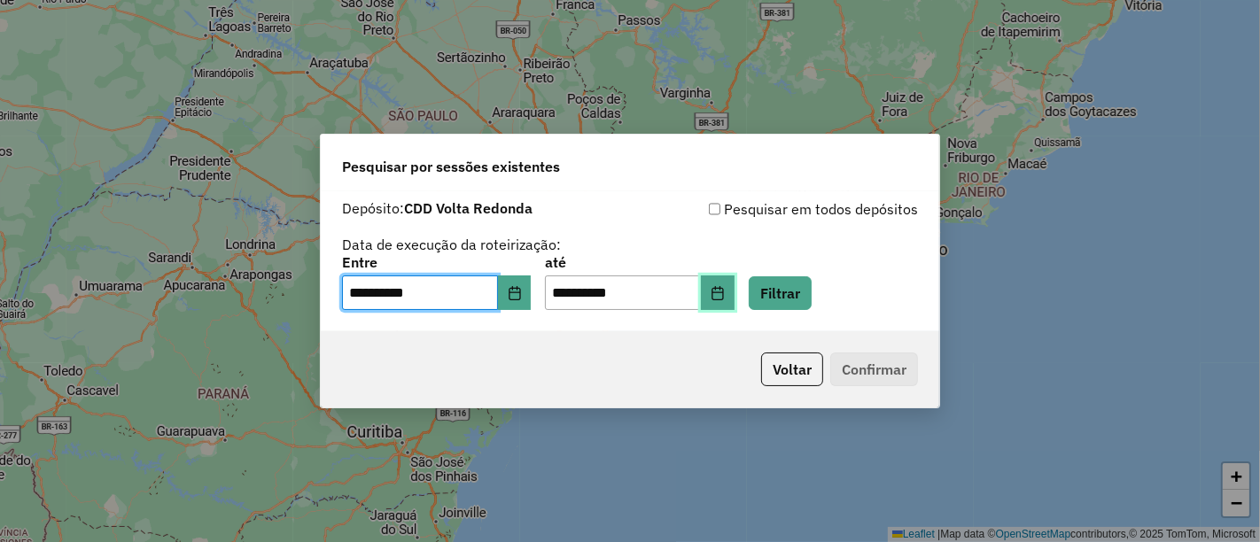
click at [732, 298] on button "Choose Date" at bounding box center [718, 293] width 34 height 35
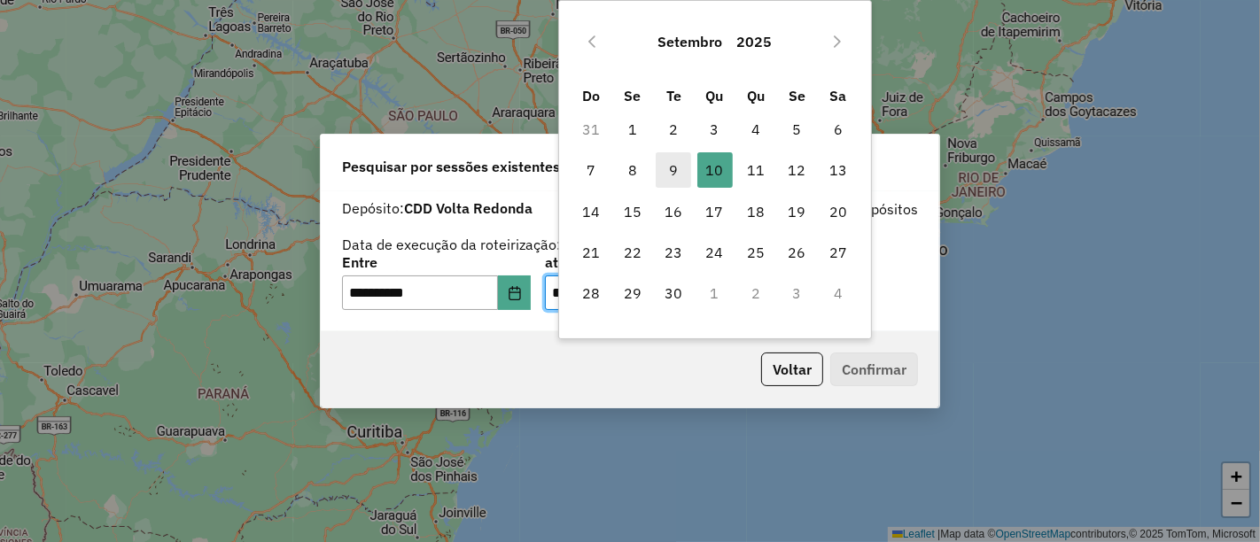
click at [674, 169] on span "9" at bounding box center [673, 169] width 35 height 35
type input "**********"
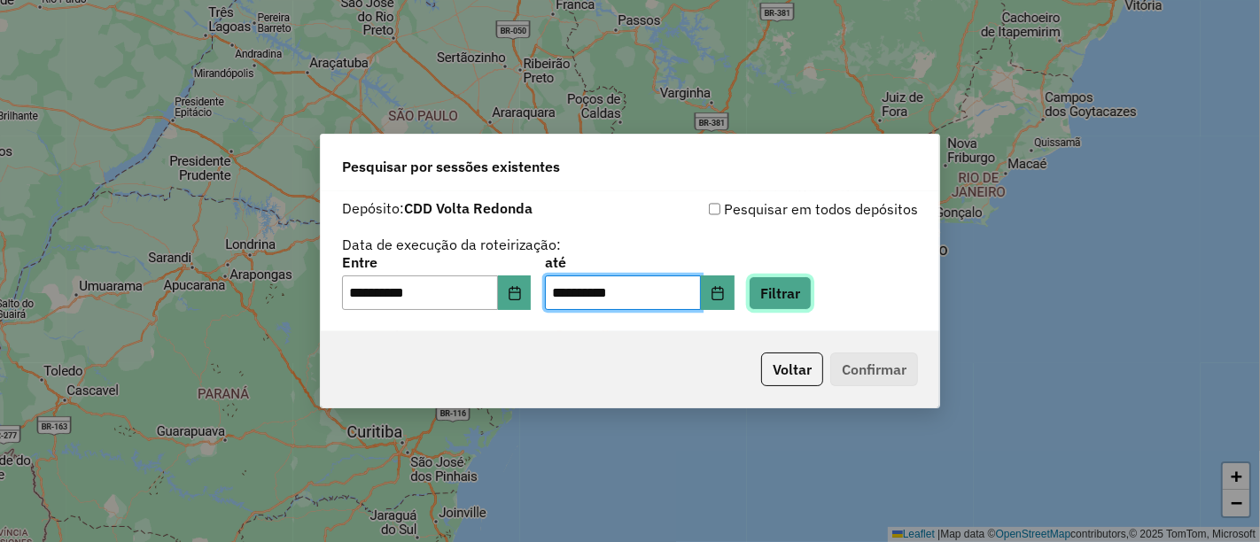
click at [807, 289] on button "Filtrar" at bounding box center [780, 293] width 63 height 34
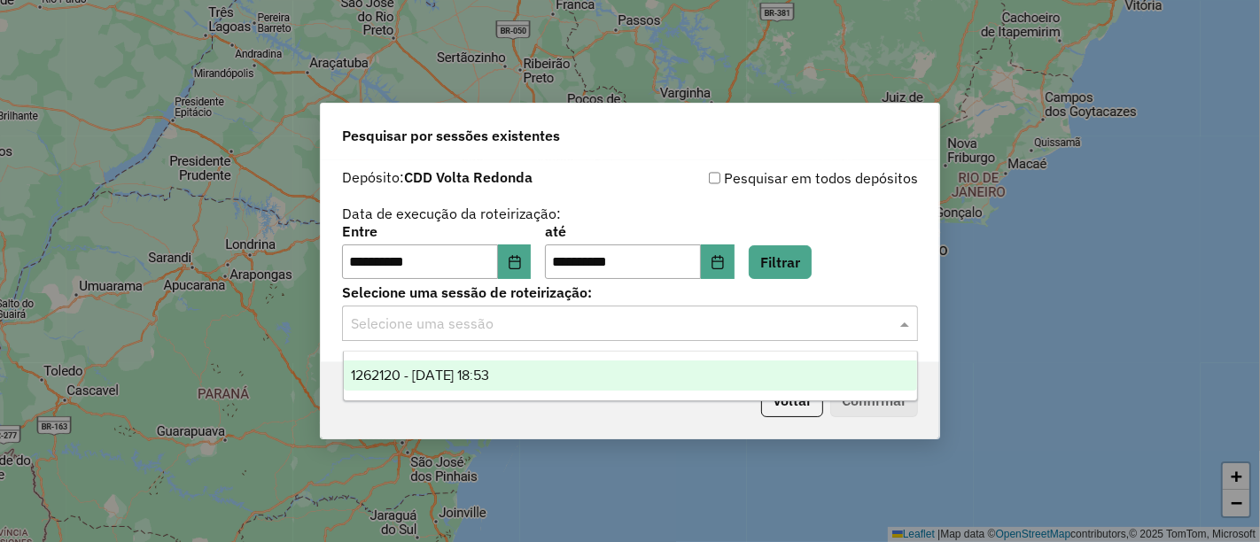
click at [630, 330] on input "text" at bounding box center [612, 324] width 523 height 21
click at [421, 372] on span "1262120 - 09/09/2025 18:53" at bounding box center [420, 375] width 139 height 15
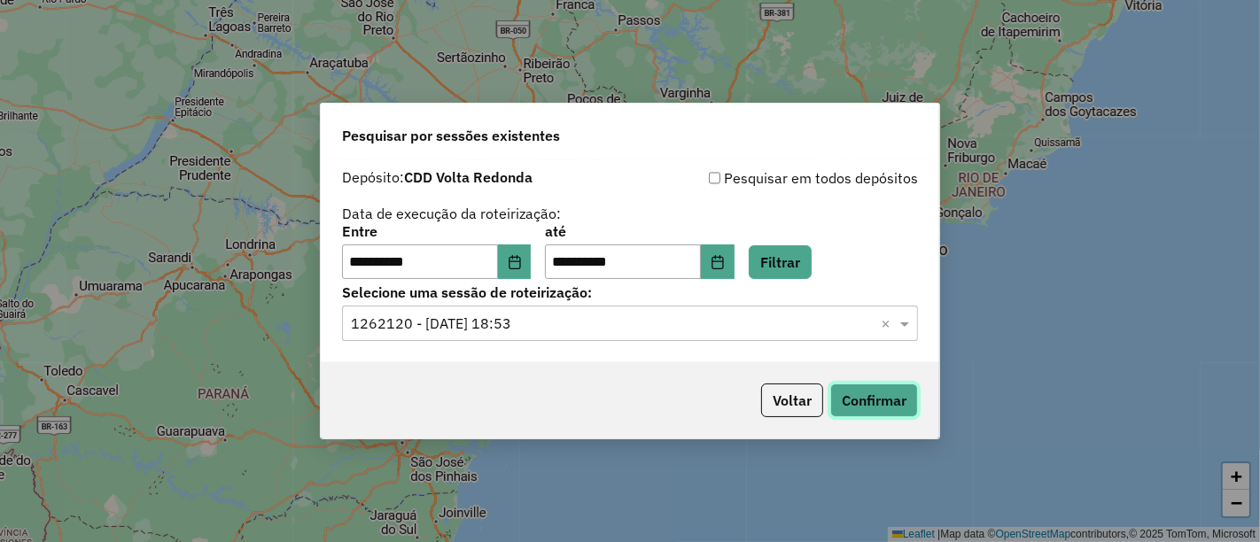
click at [906, 396] on button "Confirmar" at bounding box center [874, 401] width 88 height 34
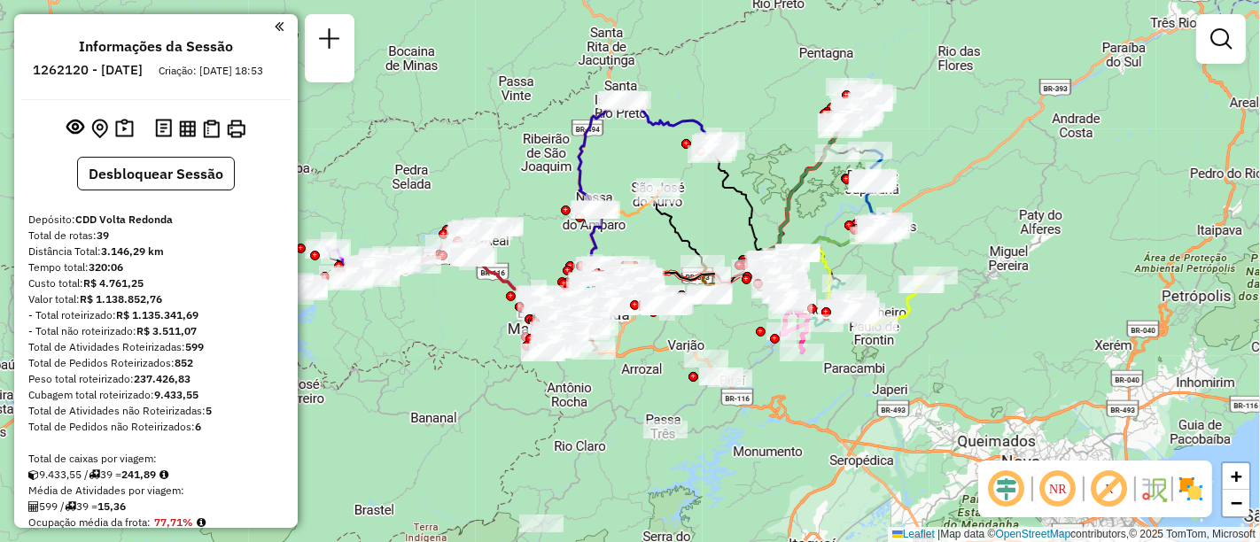
click at [1239, 31] on div at bounding box center [1221, 39] width 50 height 50
click at [1220, 41] on em at bounding box center [1221, 38] width 21 height 21
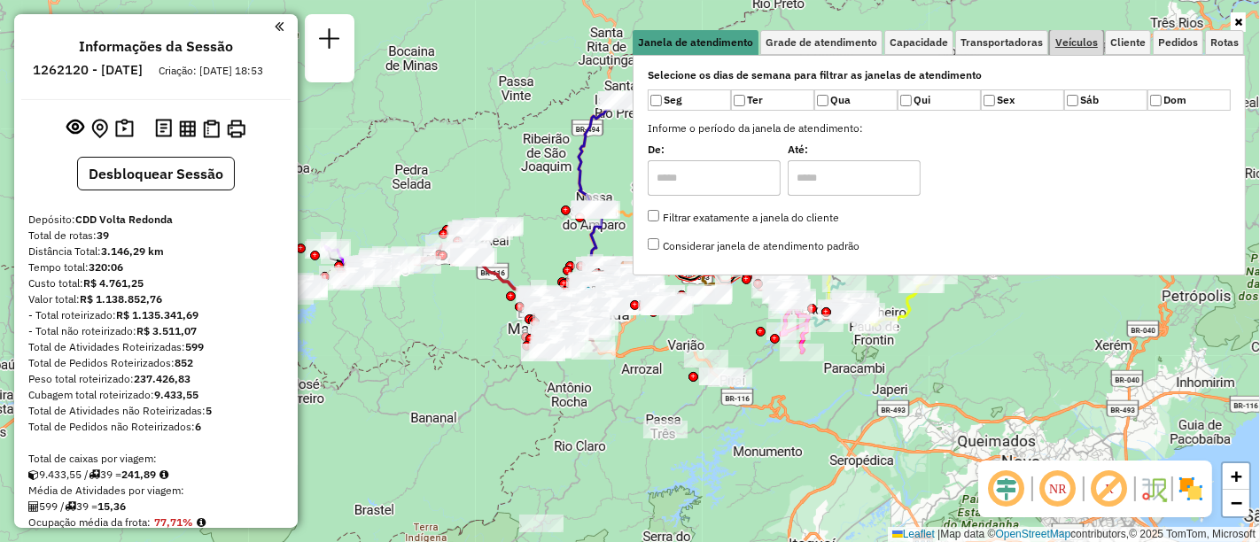
click at [1081, 46] on span "Veículos" at bounding box center [1076, 42] width 43 height 11
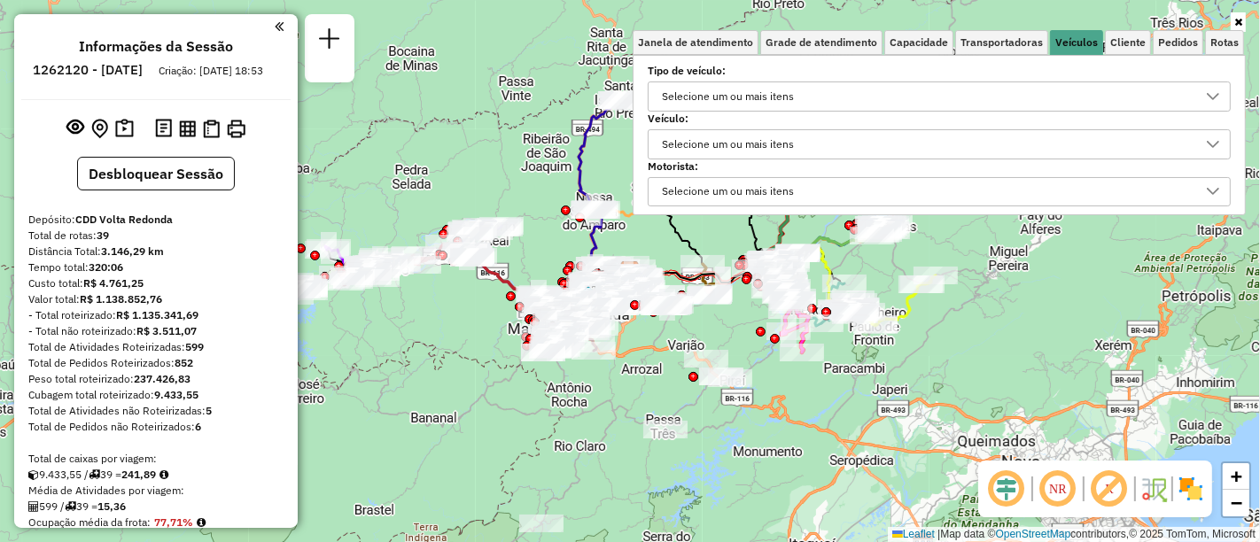
click at [777, 148] on div "Selecione um ou mais itens" at bounding box center [728, 144] width 144 height 28
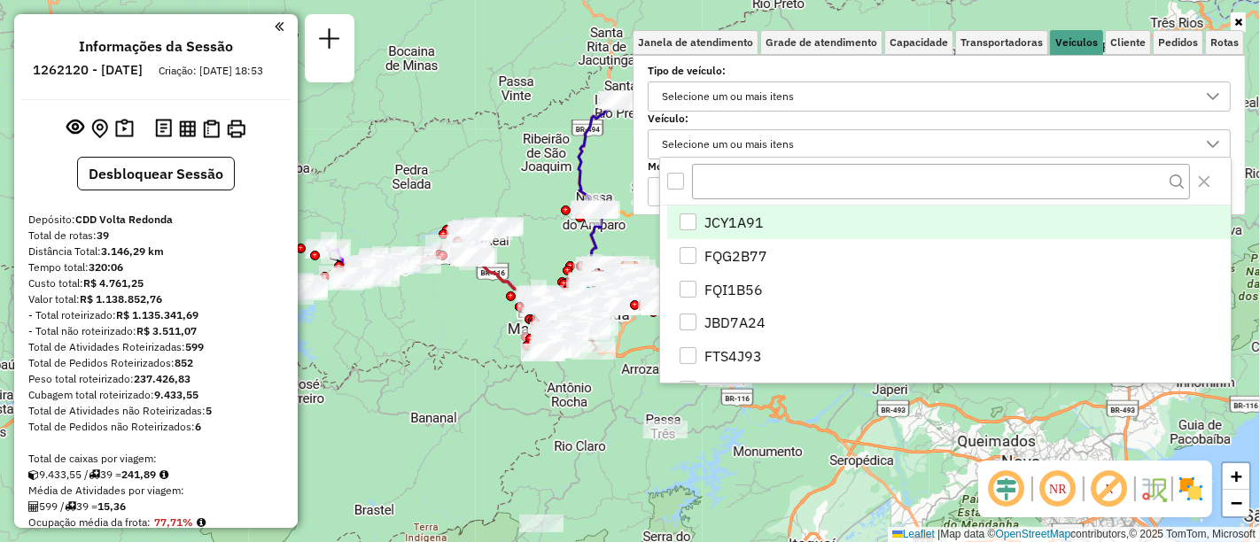
scroll to position [10, 60]
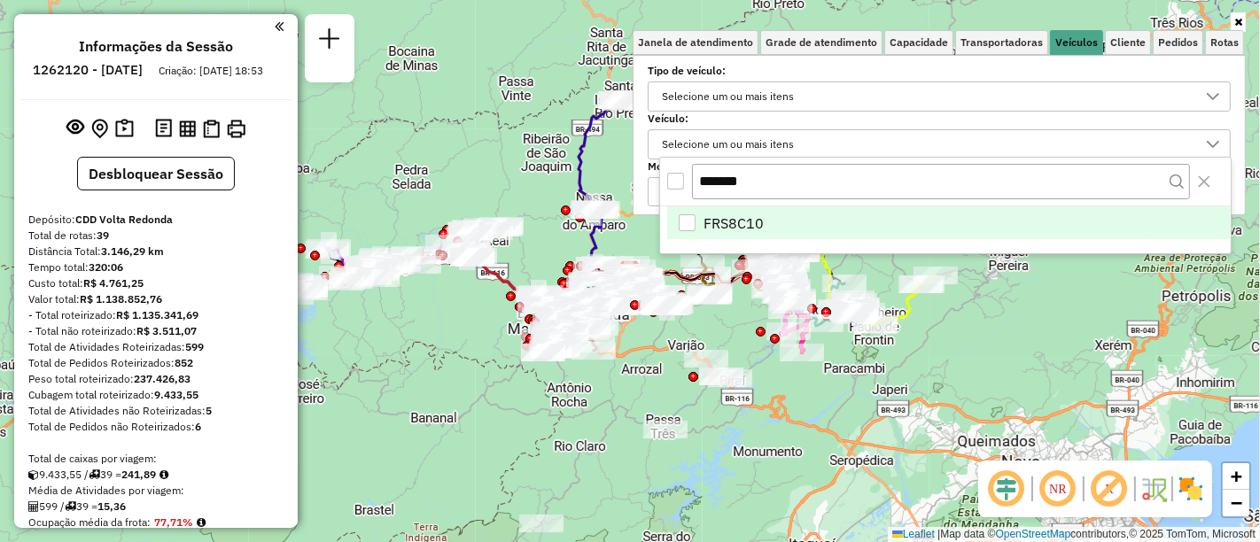
type input "*******"
click at [683, 219] on div "FRS8C10" at bounding box center [687, 222] width 17 height 17
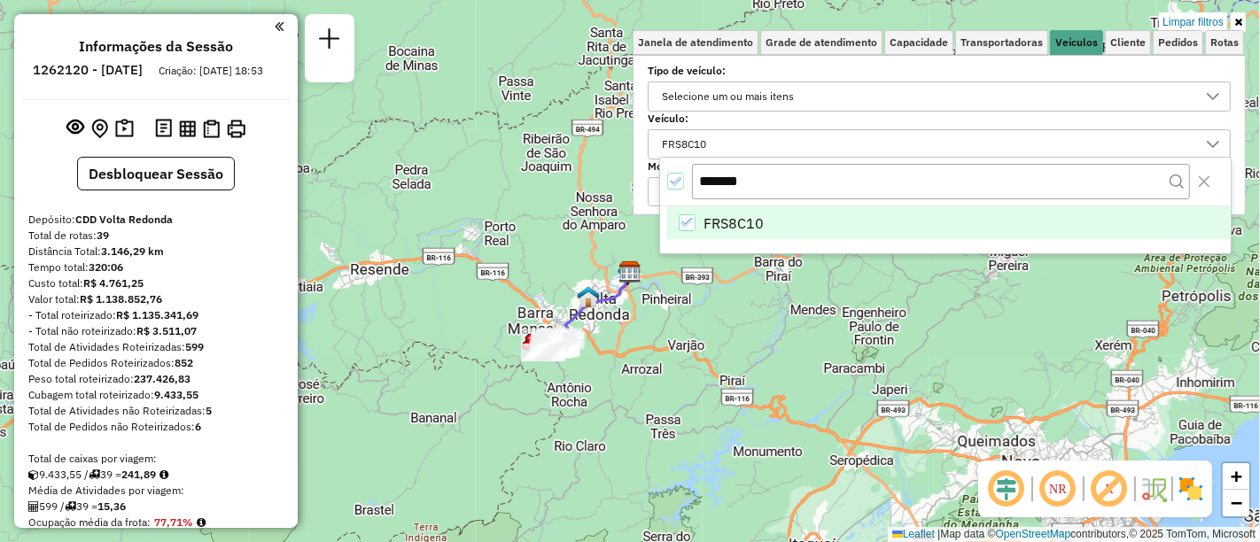
click at [1238, 22] on icon at bounding box center [1238, 22] width 8 height 11
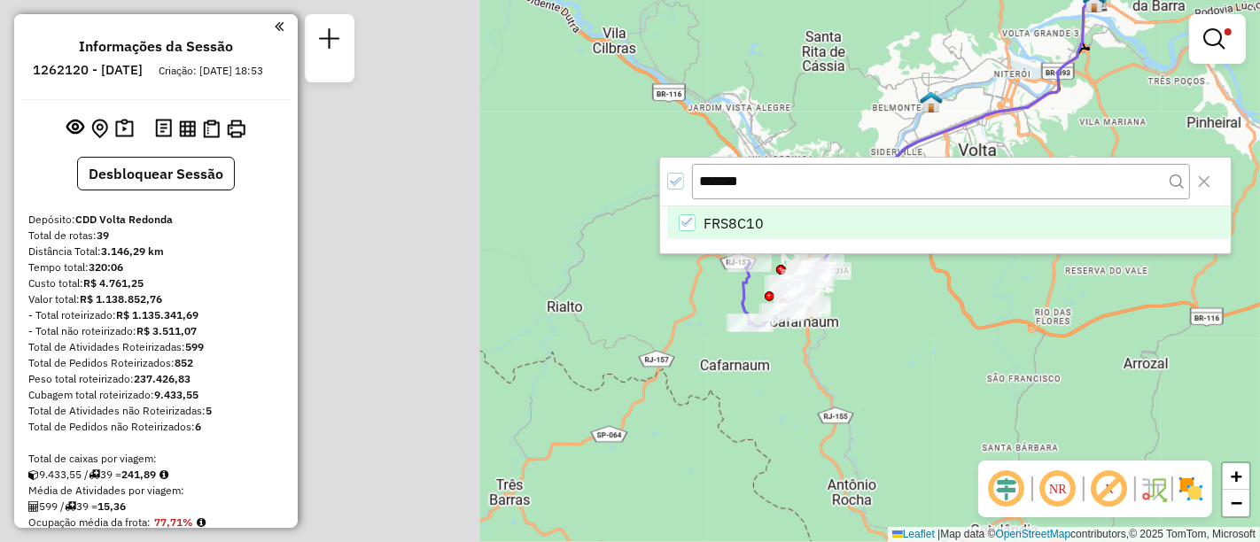
drag, startPoint x: 503, startPoint y: 370, endPoint x: 951, endPoint y: 438, distance: 452.7
click at [1056, 416] on div "Limpar filtros Janela de atendimento Grade de atendimento Capacidade Transporta…" at bounding box center [630, 271] width 1260 height 542
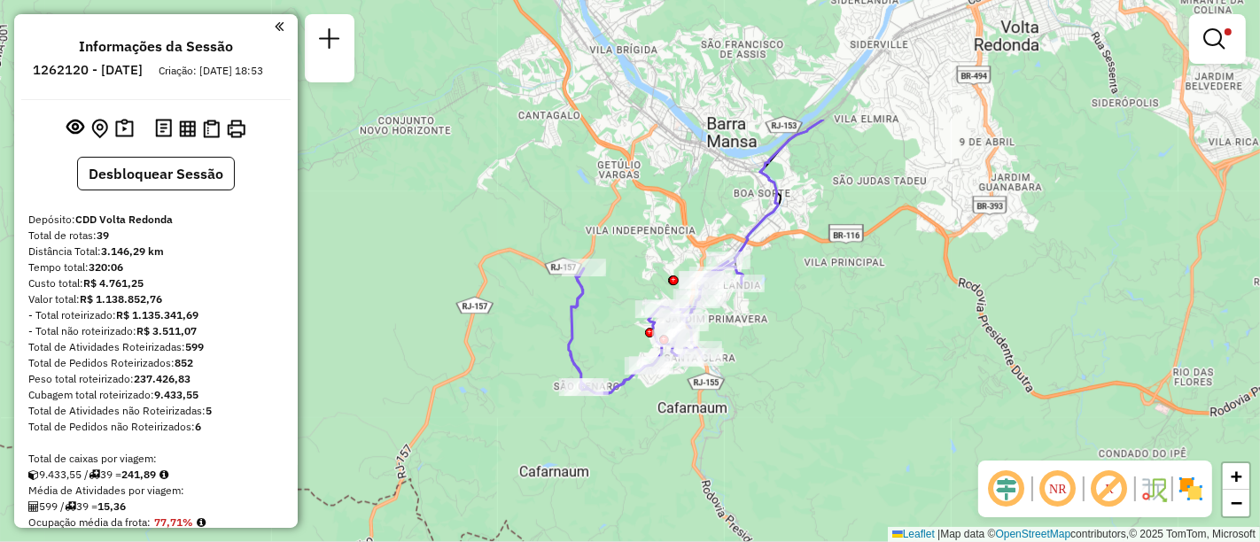
drag, startPoint x: 830, startPoint y: 329, endPoint x: 803, endPoint y: 502, distance: 175.9
click at [803, 502] on div "Limpar filtros Janela de atendimento Grade de atendimento Capacidade Transporta…" at bounding box center [630, 271] width 1260 height 542
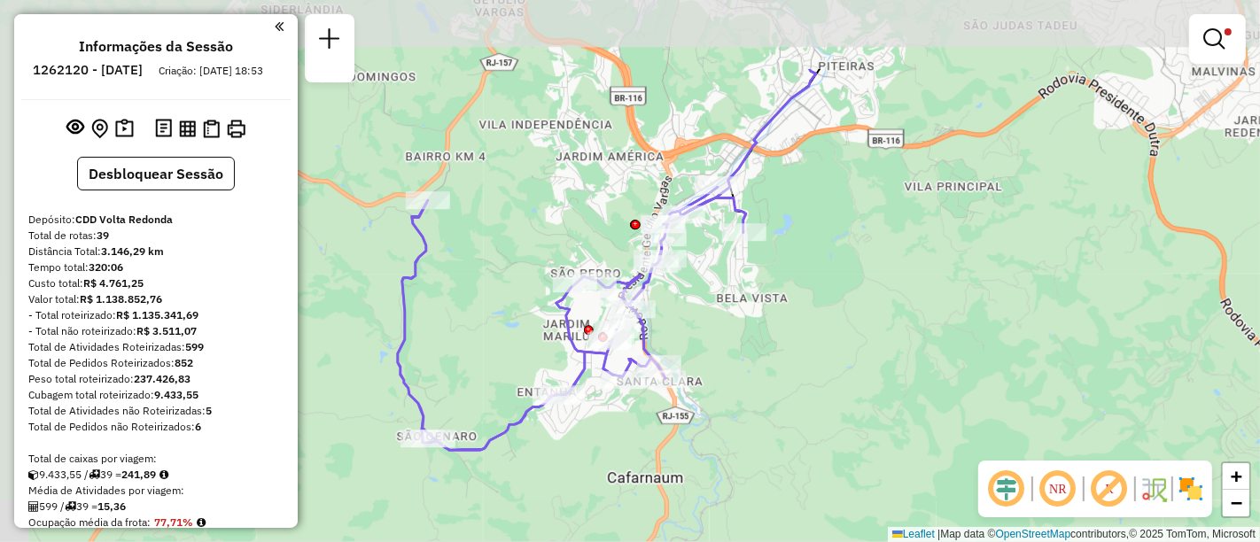
drag, startPoint x: 757, startPoint y: 338, endPoint x: 814, endPoint y: 462, distance: 136.8
click at [814, 462] on div "Limpar filtros Janela de atendimento Grade de atendimento Capacidade Transporta…" at bounding box center [630, 271] width 1260 height 542
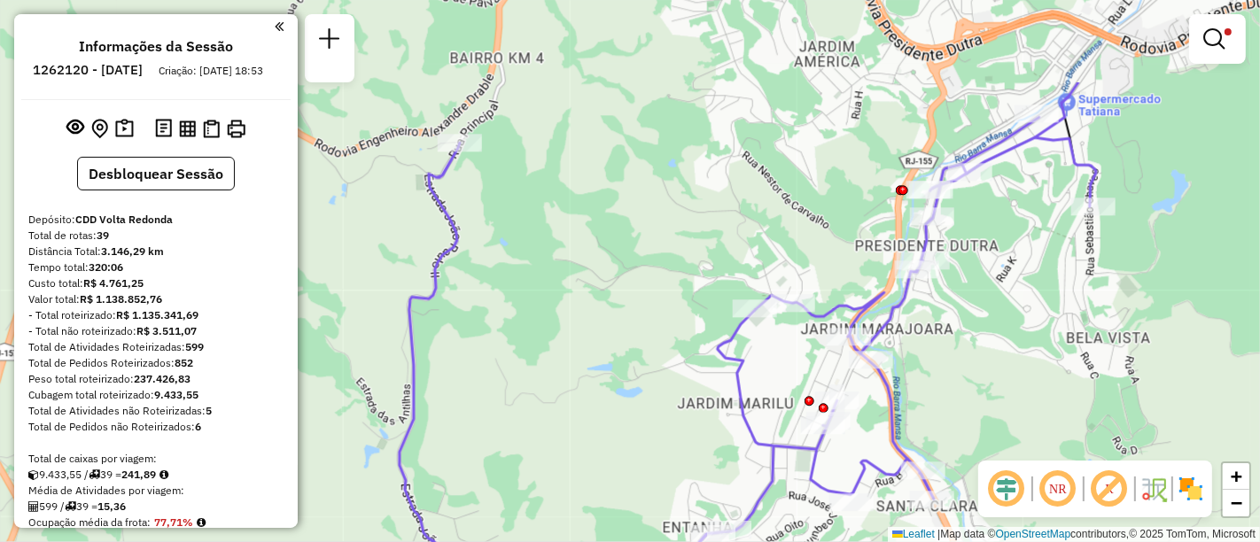
drag, startPoint x: 744, startPoint y: 328, endPoint x: 1056, endPoint y: 465, distance: 340.9
click at [1056, 465] on hb-router-mapa "Informações da Sessão 1262120 - [DATE] Criação: [DATE] 18:53 Desbloquear Sessão…" at bounding box center [630, 271] width 1260 height 542
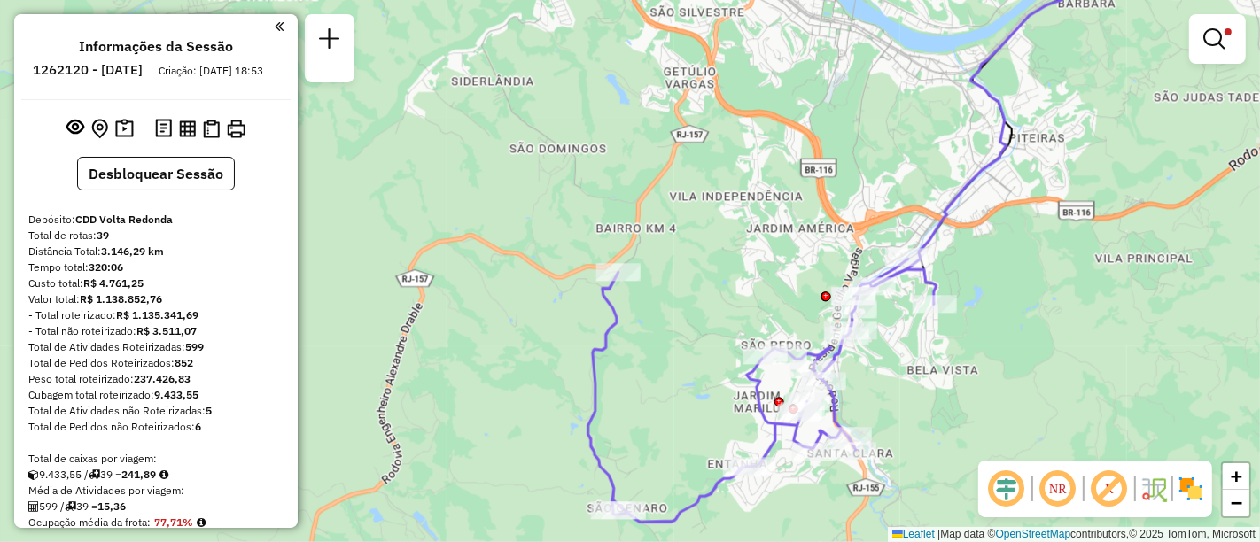
drag, startPoint x: 1009, startPoint y: 370, endPoint x: 892, endPoint y: 386, distance: 118.1
click at [892, 386] on div "Limpar filtros Janela de atendimento Grade de atendimento Capacidade Transporta…" at bounding box center [630, 271] width 1260 height 542
